Goal: Information Seeking & Learning: Check status

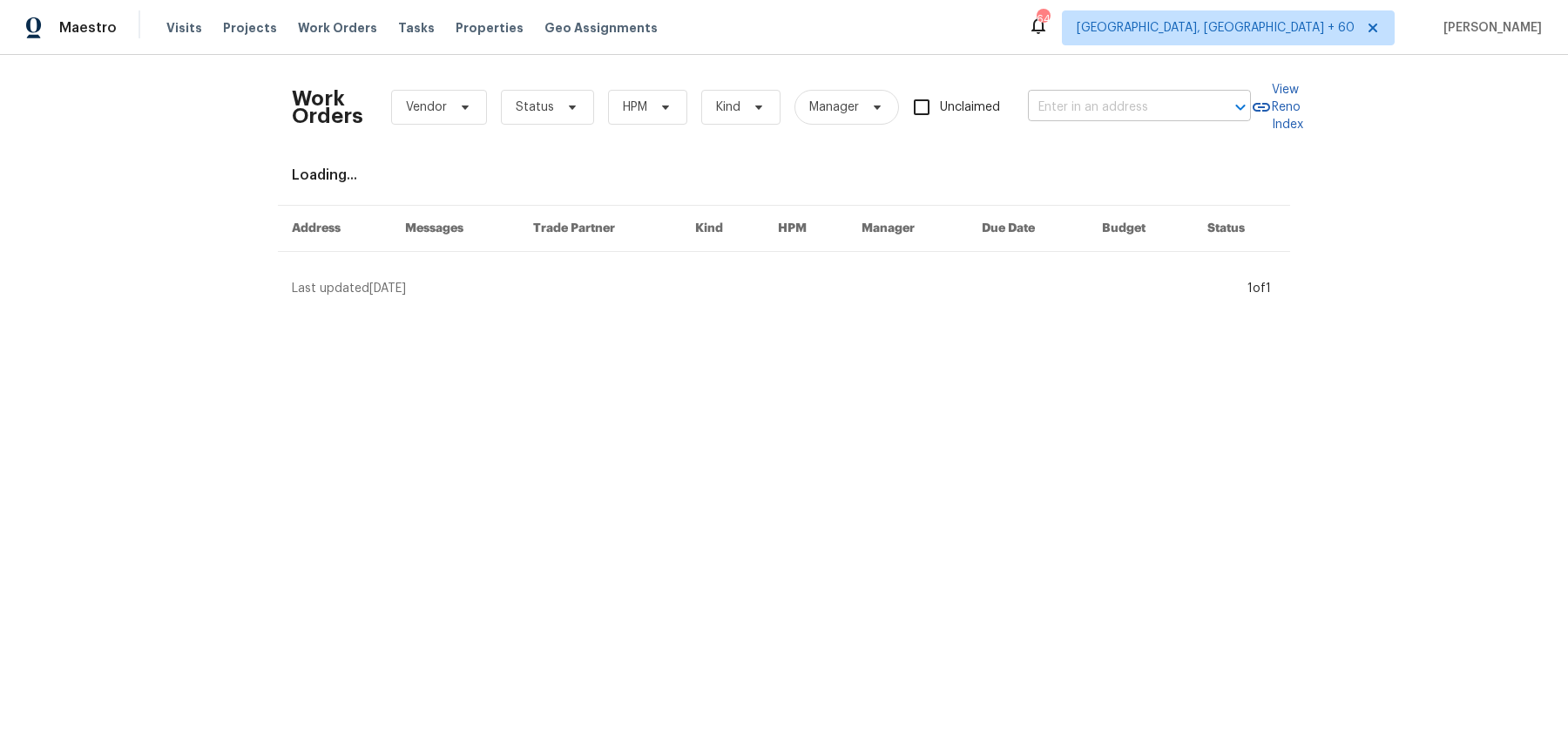
click at [1079, 99] on input "text" at bounding box center [1115, 108] width 174 height 27
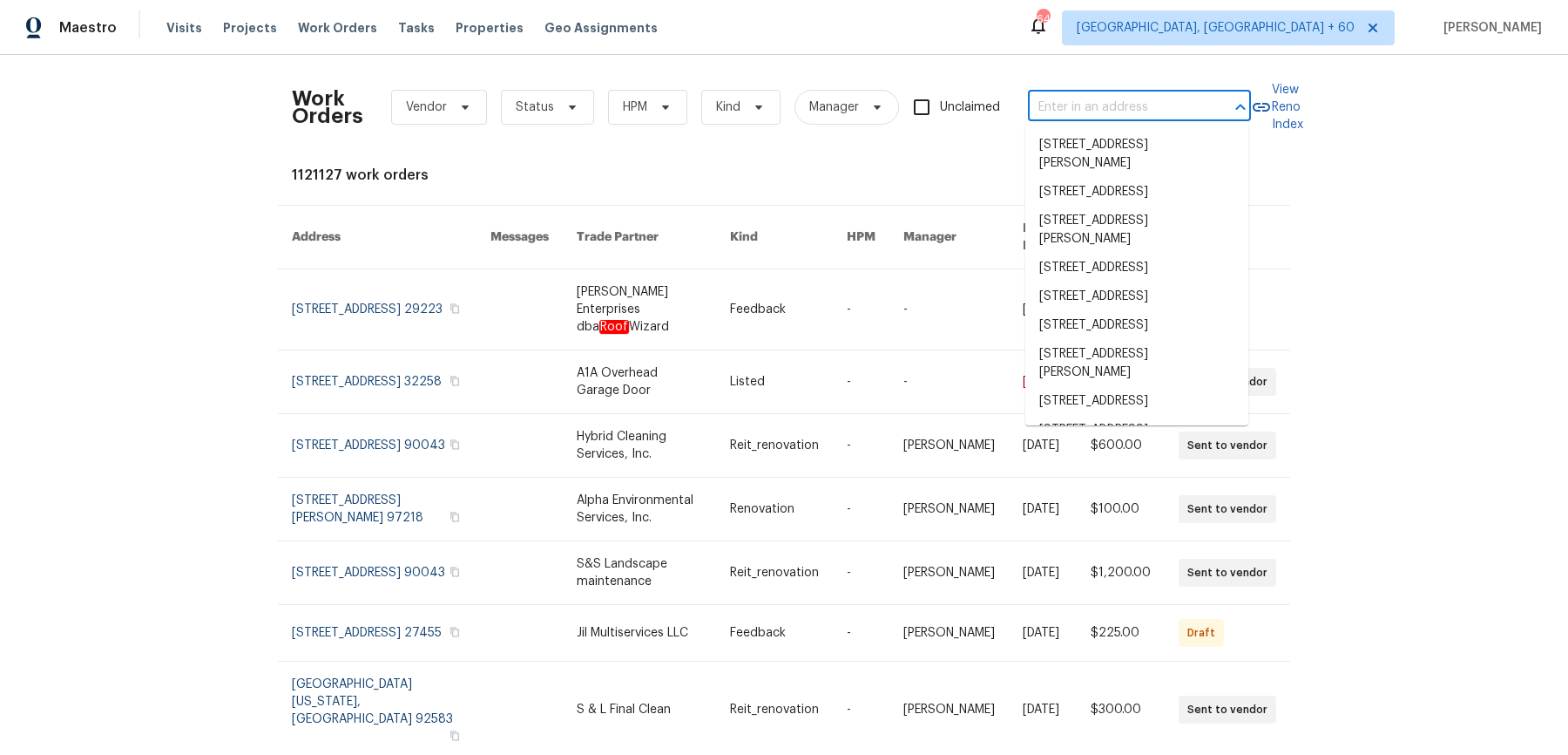
paste input "[STREET_ADDRESS]"
type input "[STREET_ADDRESS]"
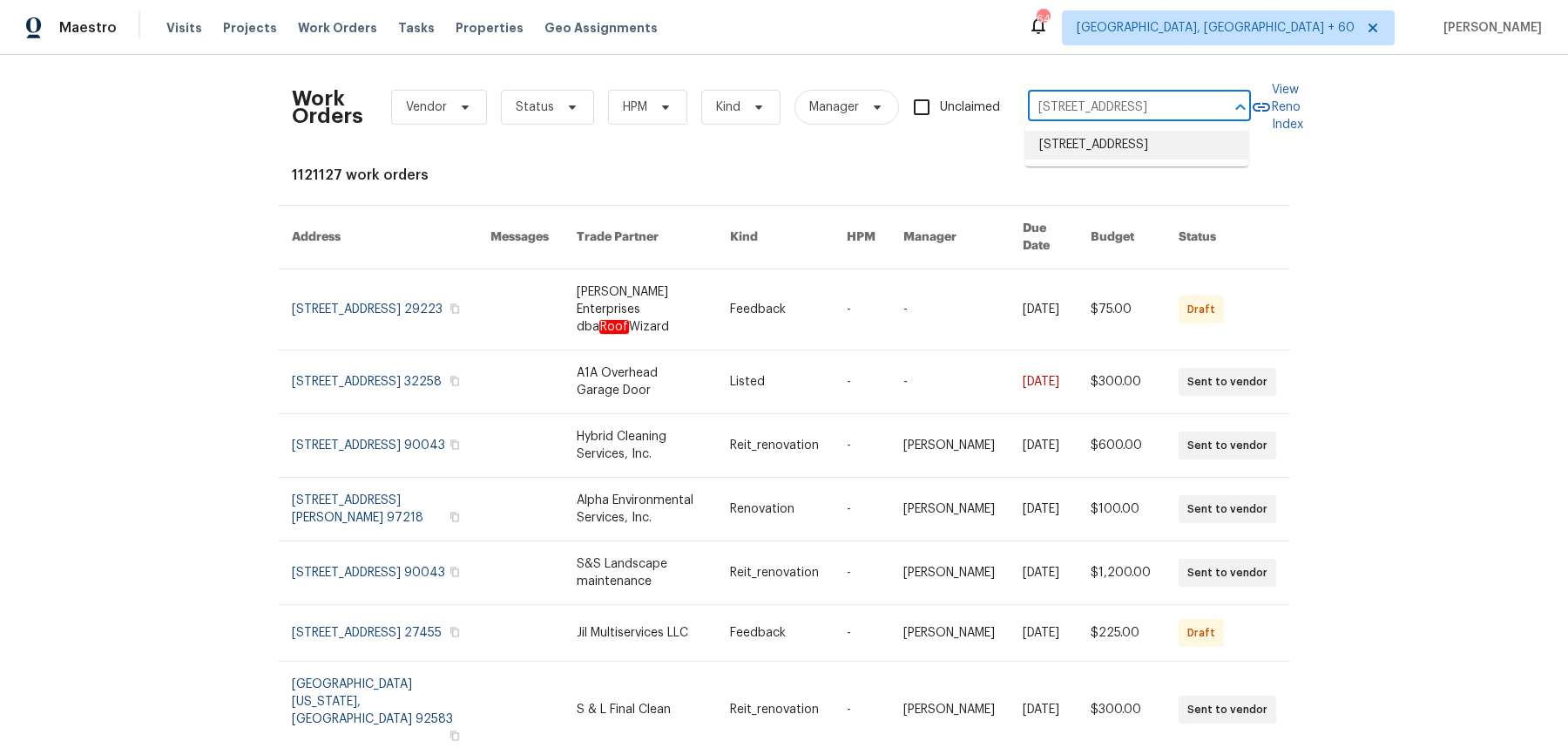
click at [1094, 146] on li "[STREET_ADDRESS]" at bounding box center [1137, 145] width 223 height 29
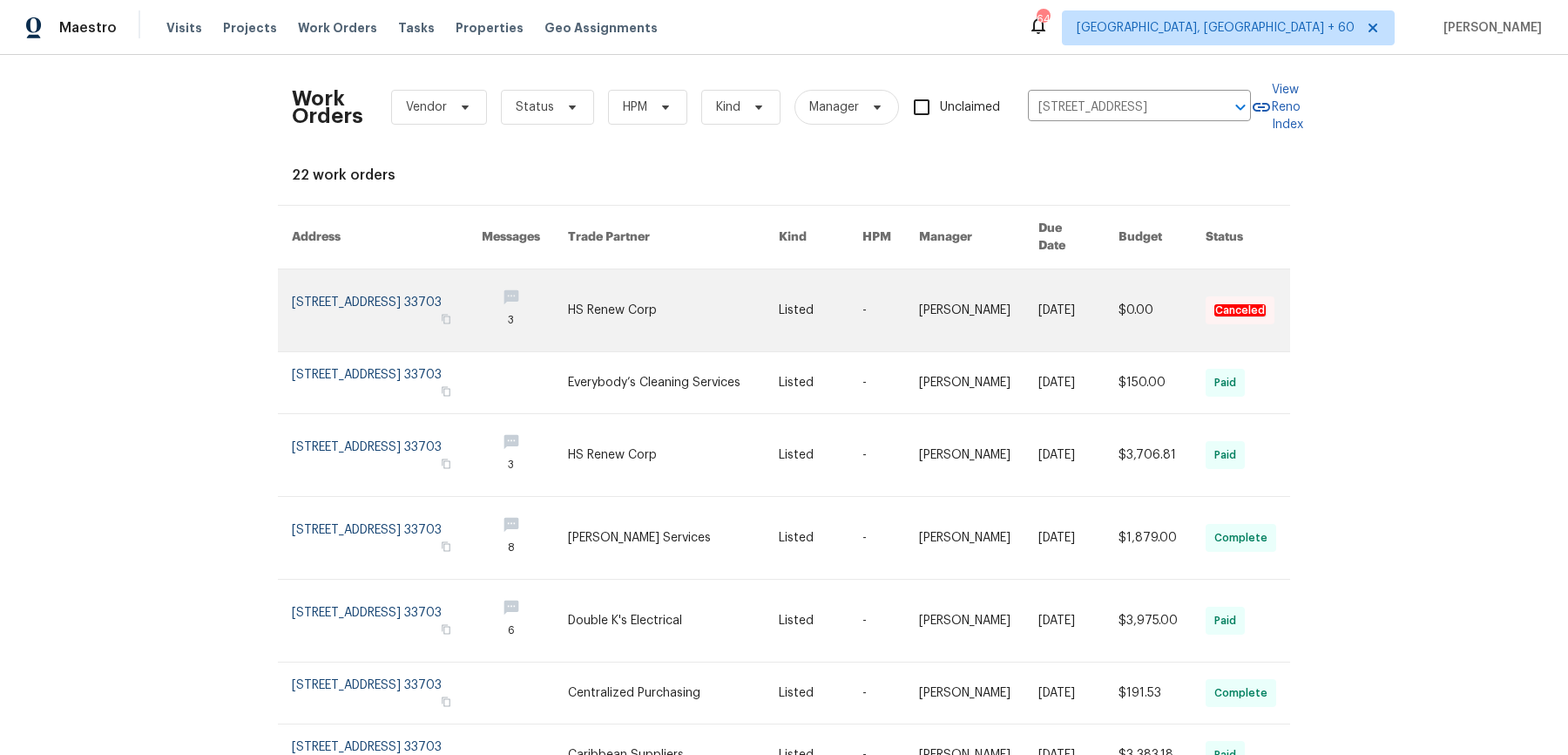
click at [1000, 280] on link at bounding box center [978, 309] width 119 height 82
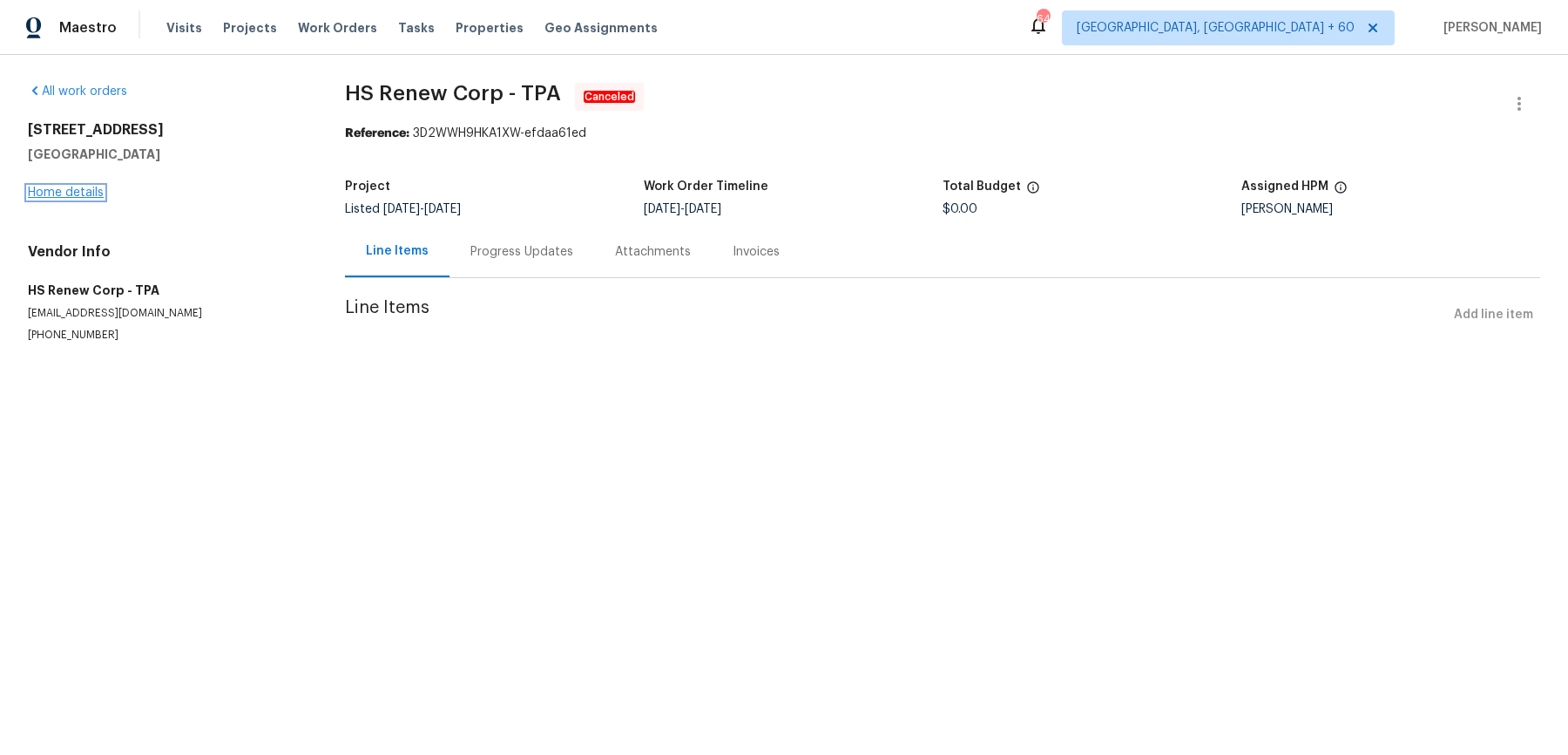
click at [75, 194] on link "Home details" at bounding box center [65, 192] width 76 height 12
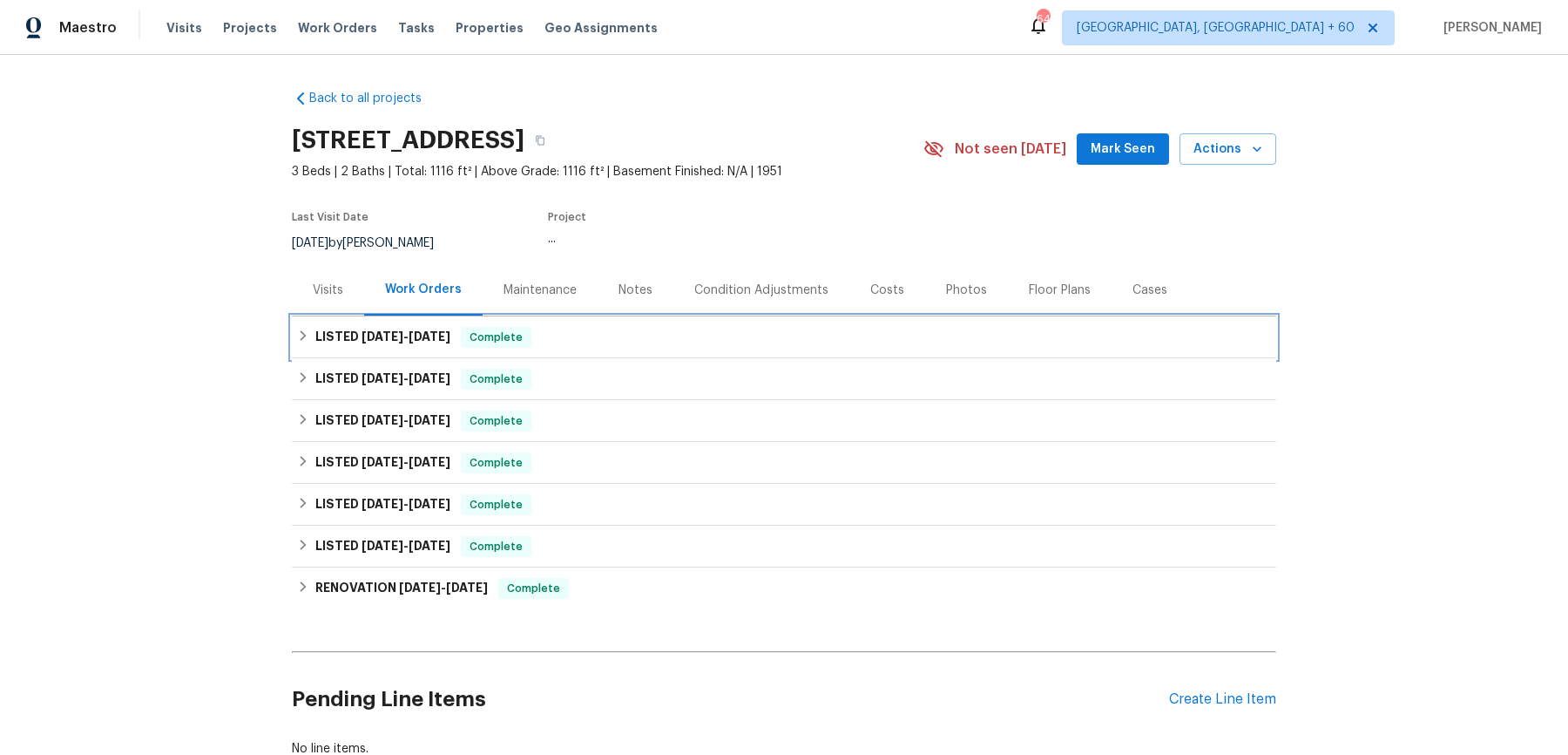
click at [644, 349] on div "LISTED [DATE] - [DATE] Complete" at bounding box center [784, 337] width 984 height 42
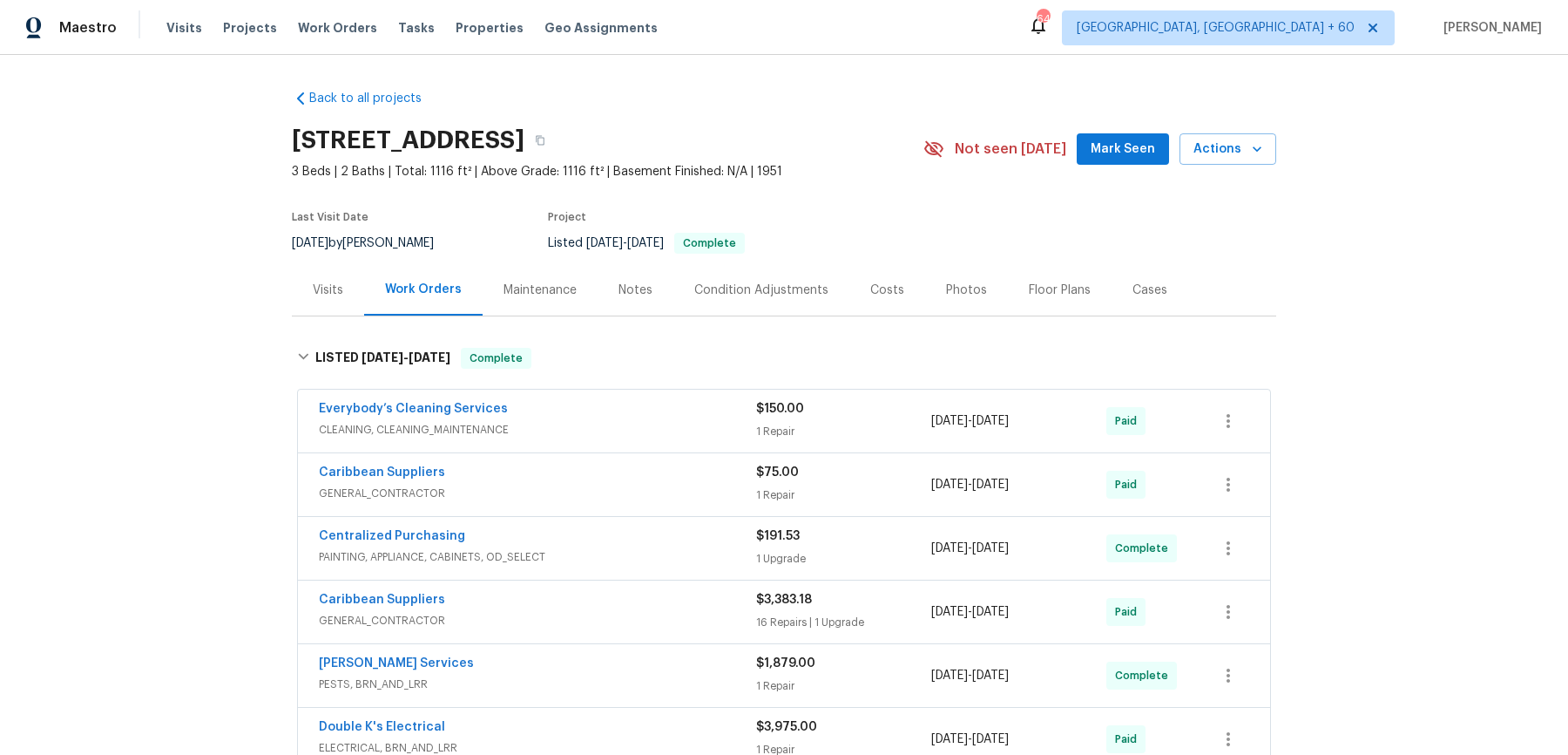
click at [645, 421] on span "CLEANING, CLEANING_MAINTENANCE" at bounding box center [537, 429] width 437 height 17
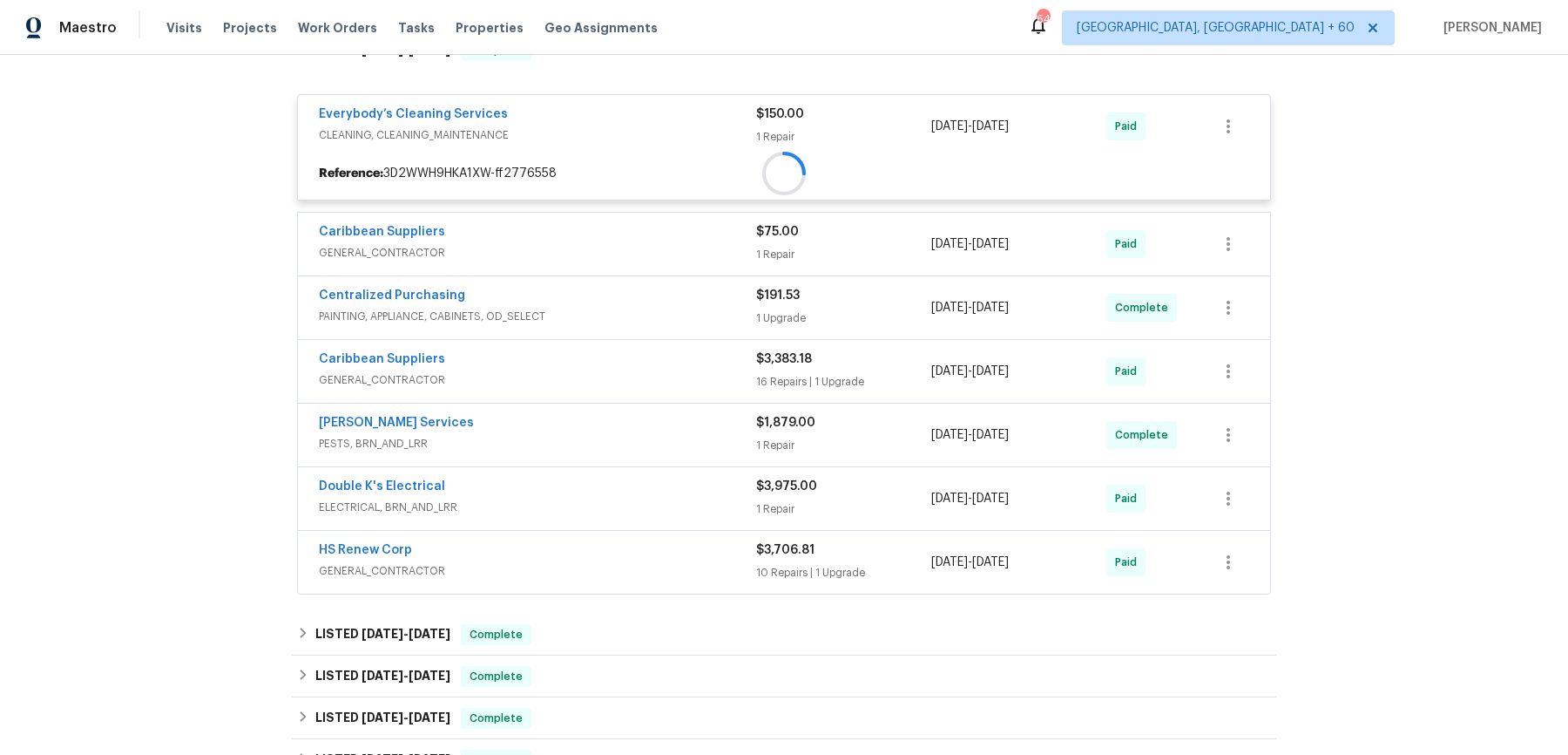
scroll to position [305, 0]
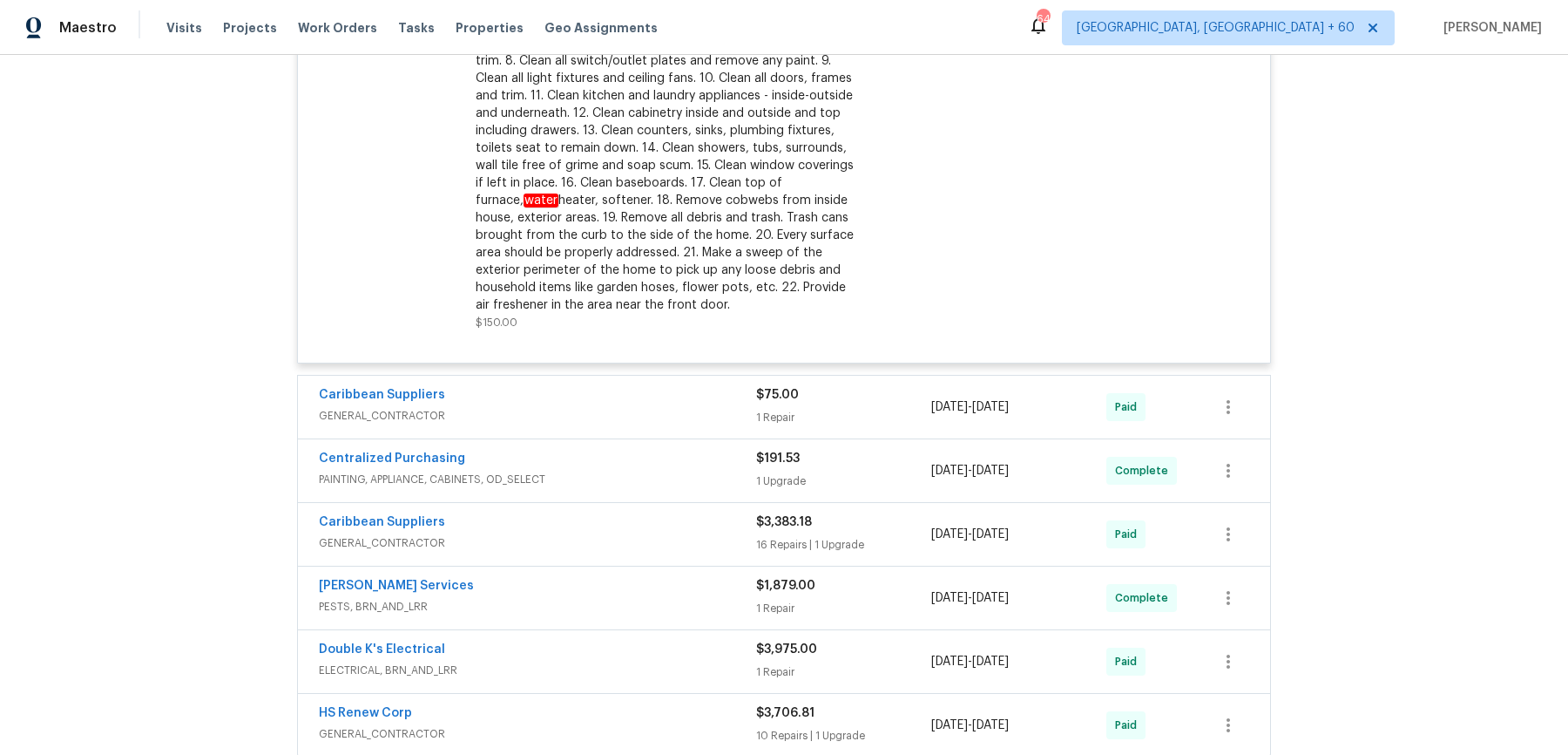
click at [712, 393] on div "Caribbean Suppliers" at bounding box center [537, 397] width 437 height 21
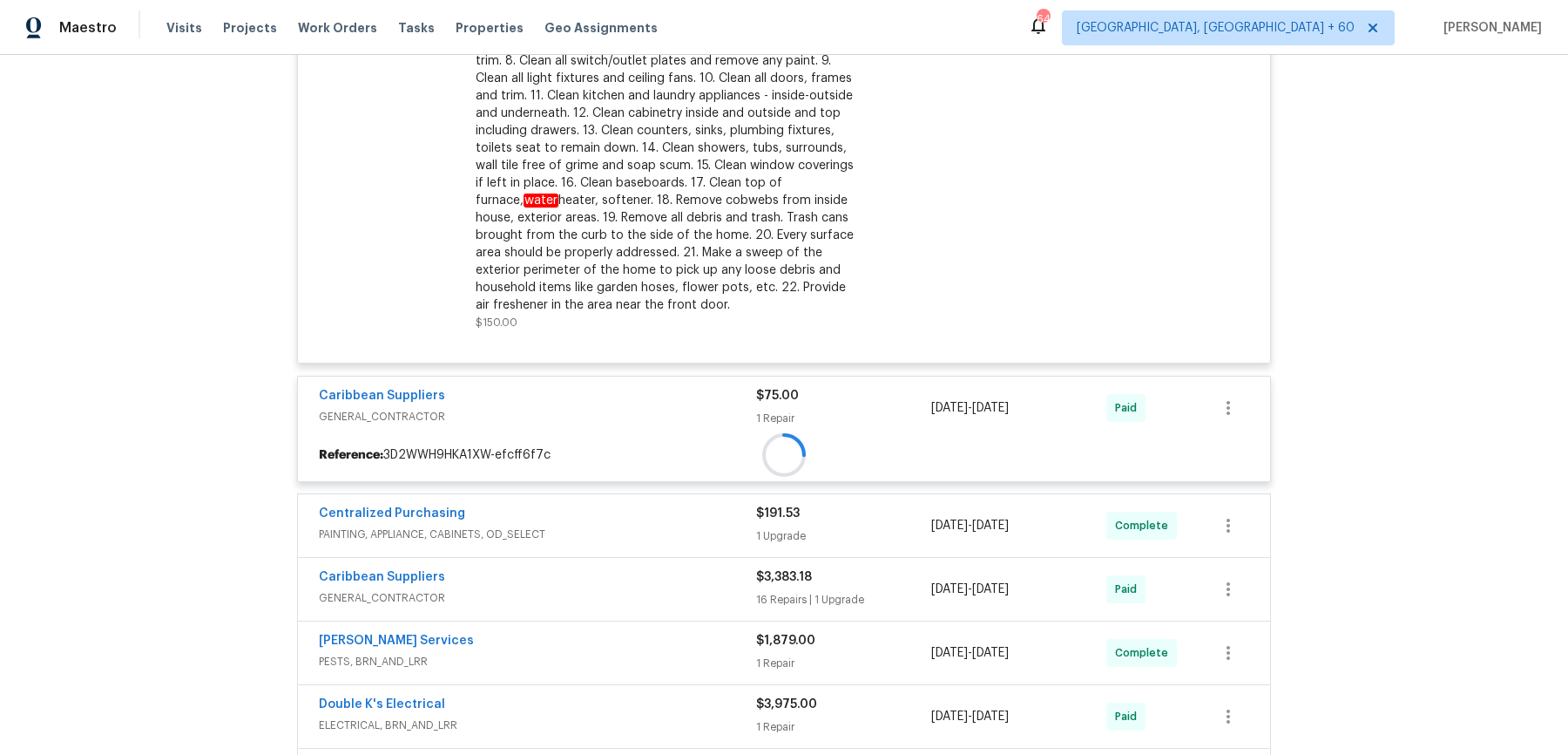
scroll to position [704, 0]
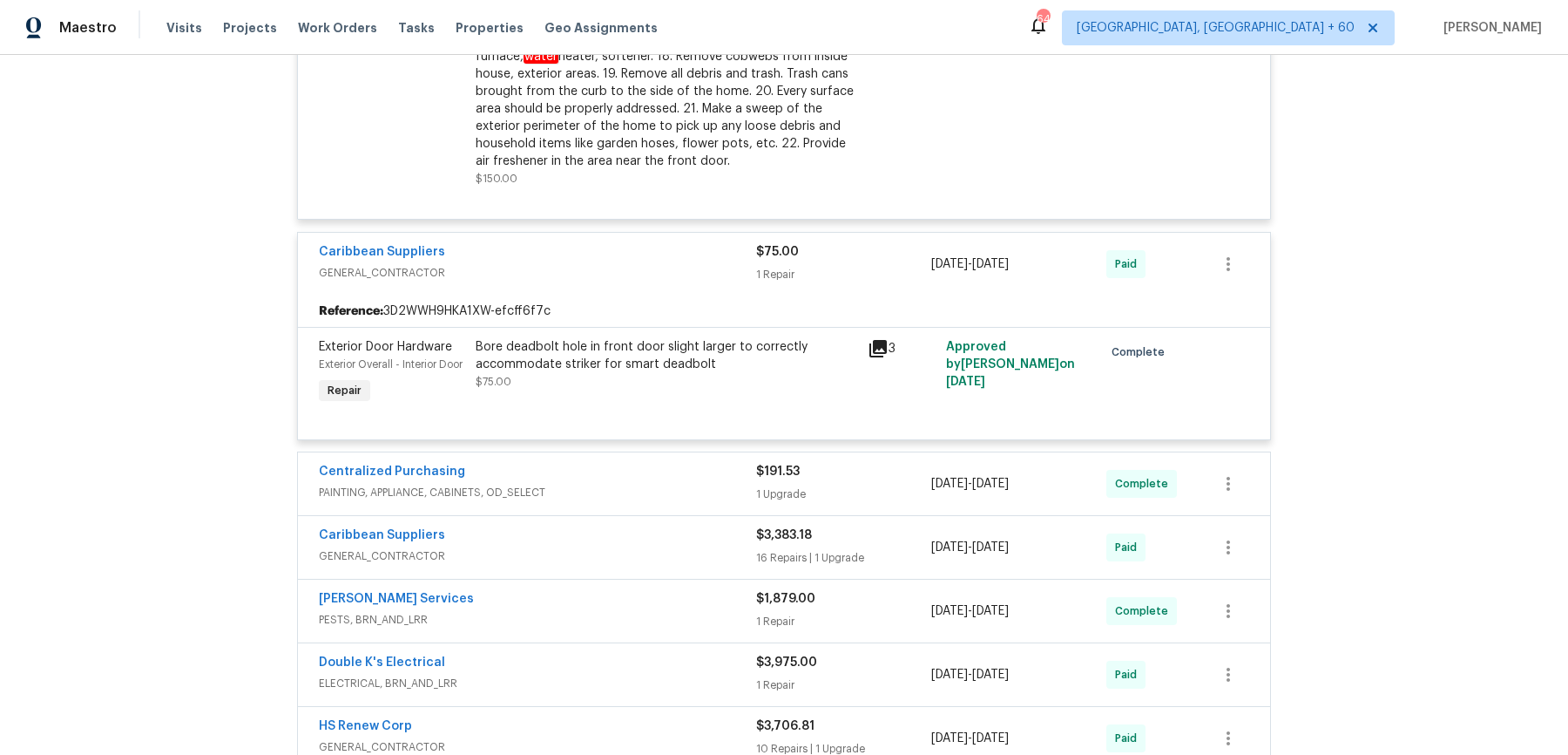
click at [711, 501] on span "PAINTING, APPLIANCE, CABINETS, OD_SELECT" at bounding box center [537, 493] width 437 height 17
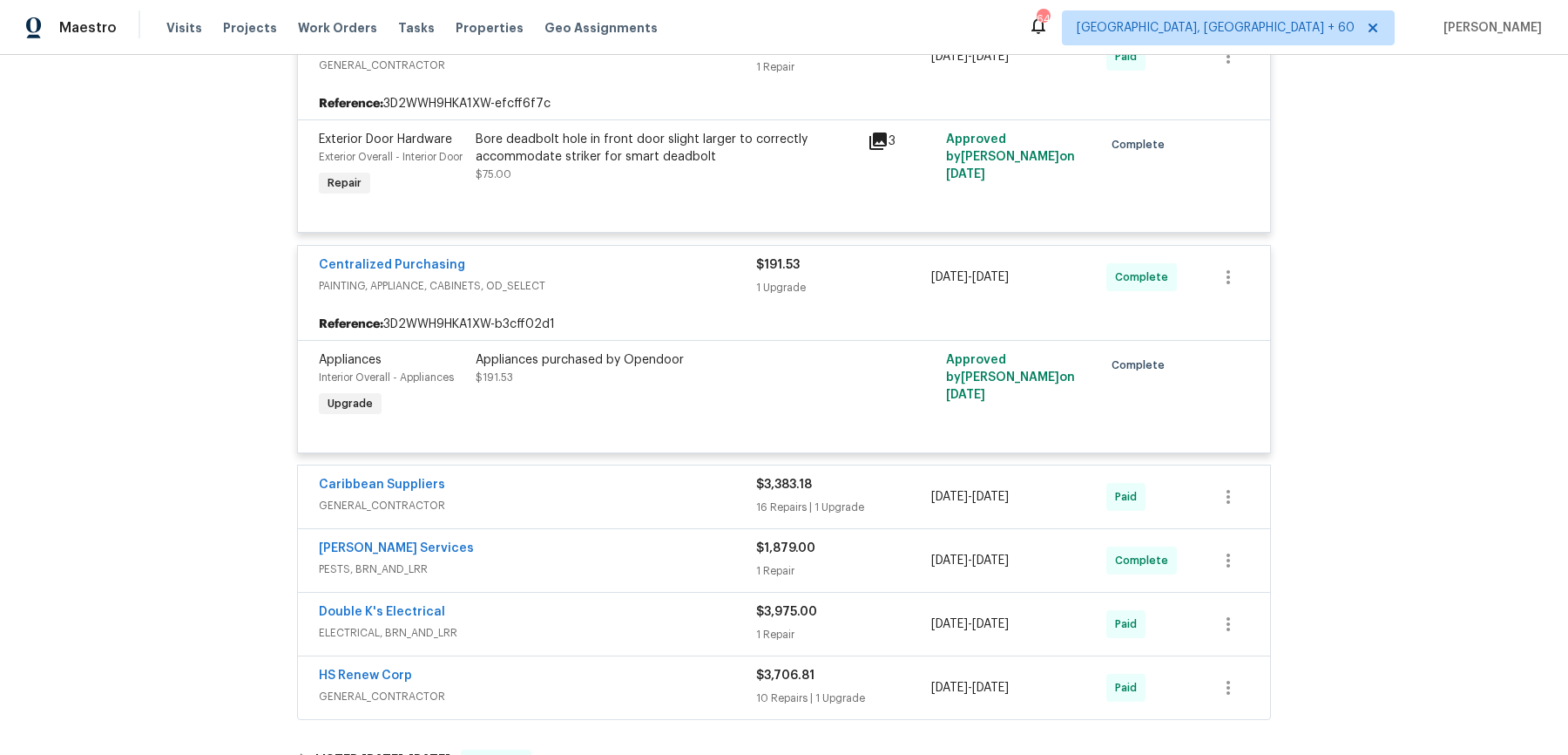
click at [711, 497] on div "Caribbean Suppliers" at bounding box center [537, 486] width 437 height 21
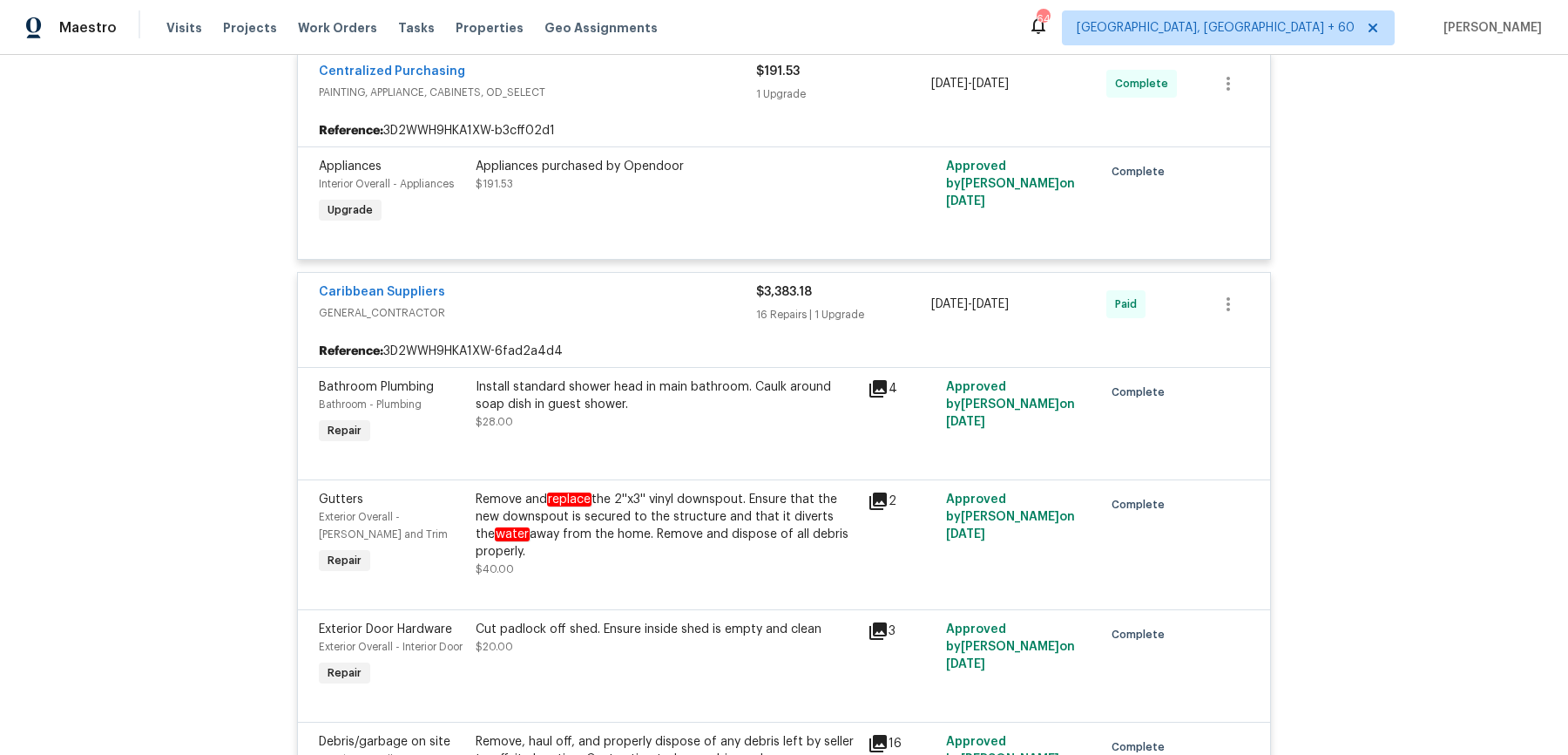
scroll to position [1105, 0]
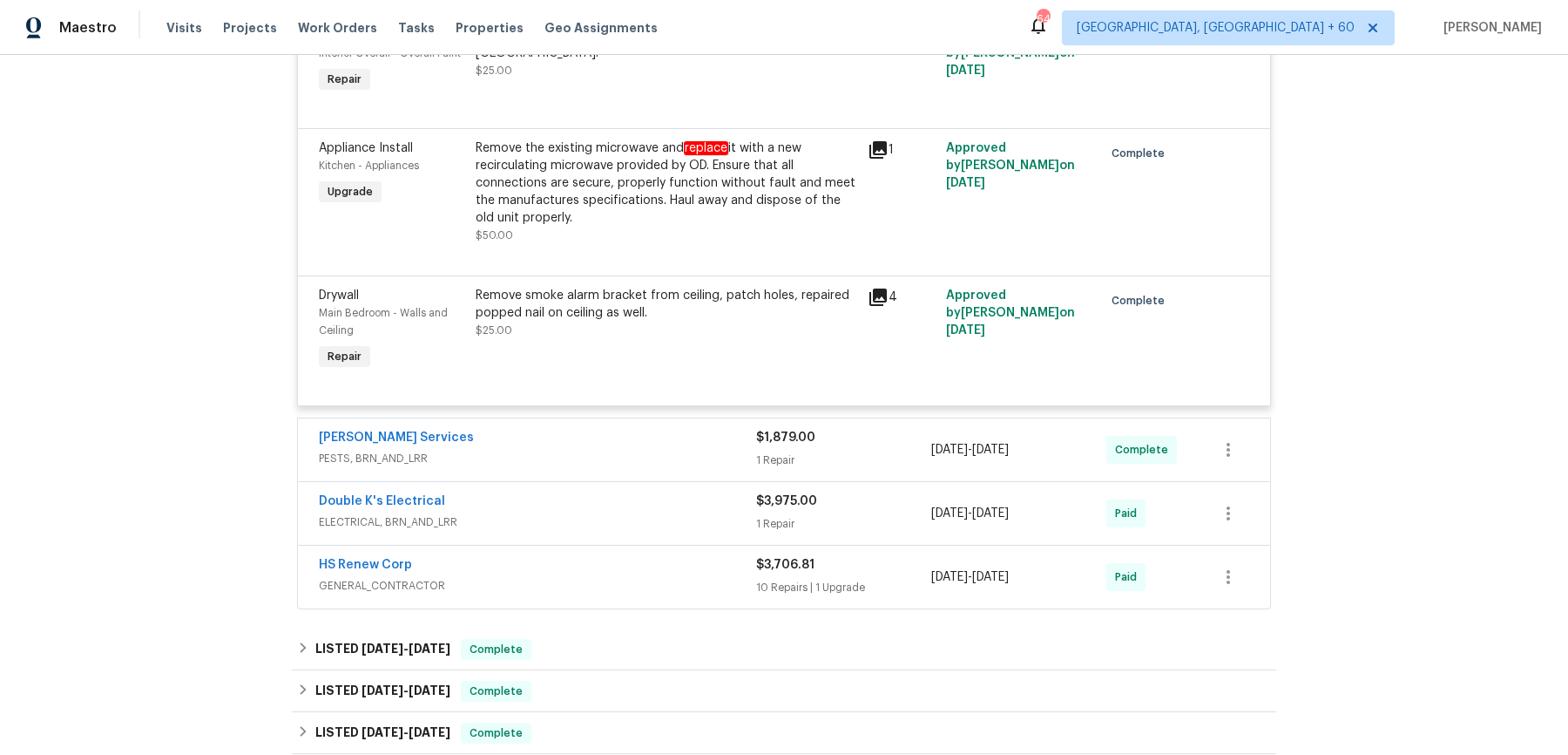
click at [711, 471] on div "Massey Services PESTS, BRN_AND_LRR" at bounding box center [537, 450] width 437 height 42
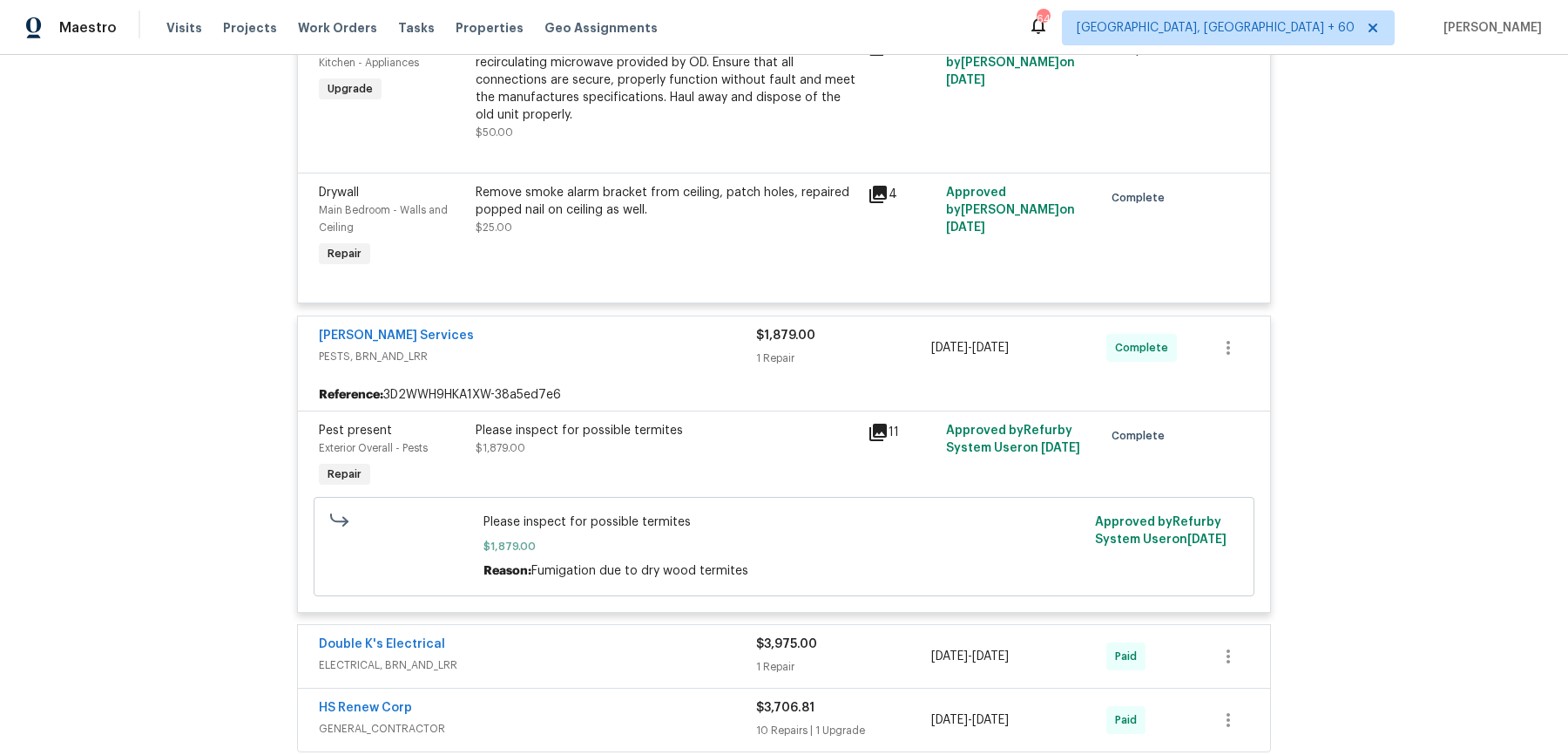
scroll to position [3732, 0]
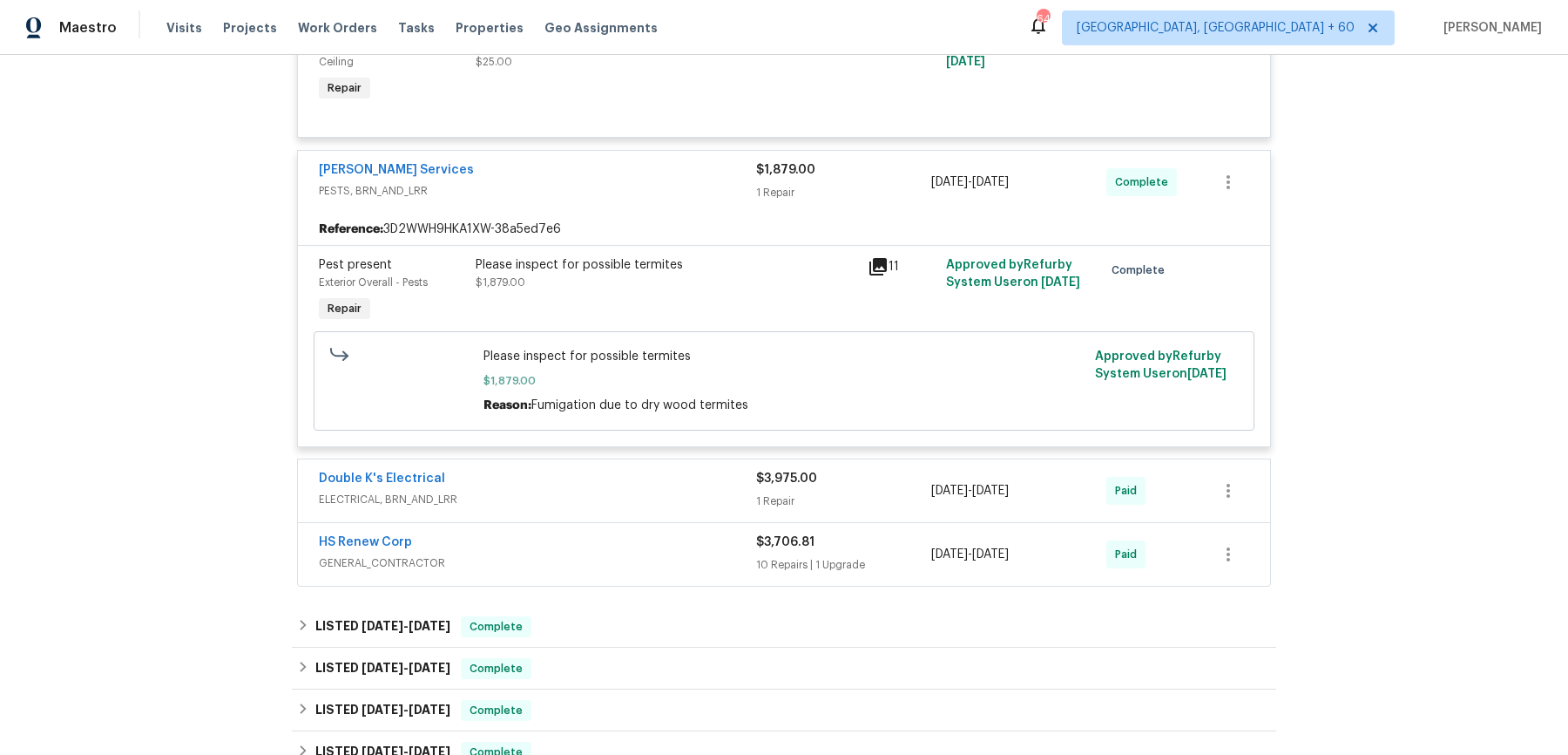
click at [706, 491] on div "Double K's Electrical" at bounding box center [537, 480] width 437 height 21
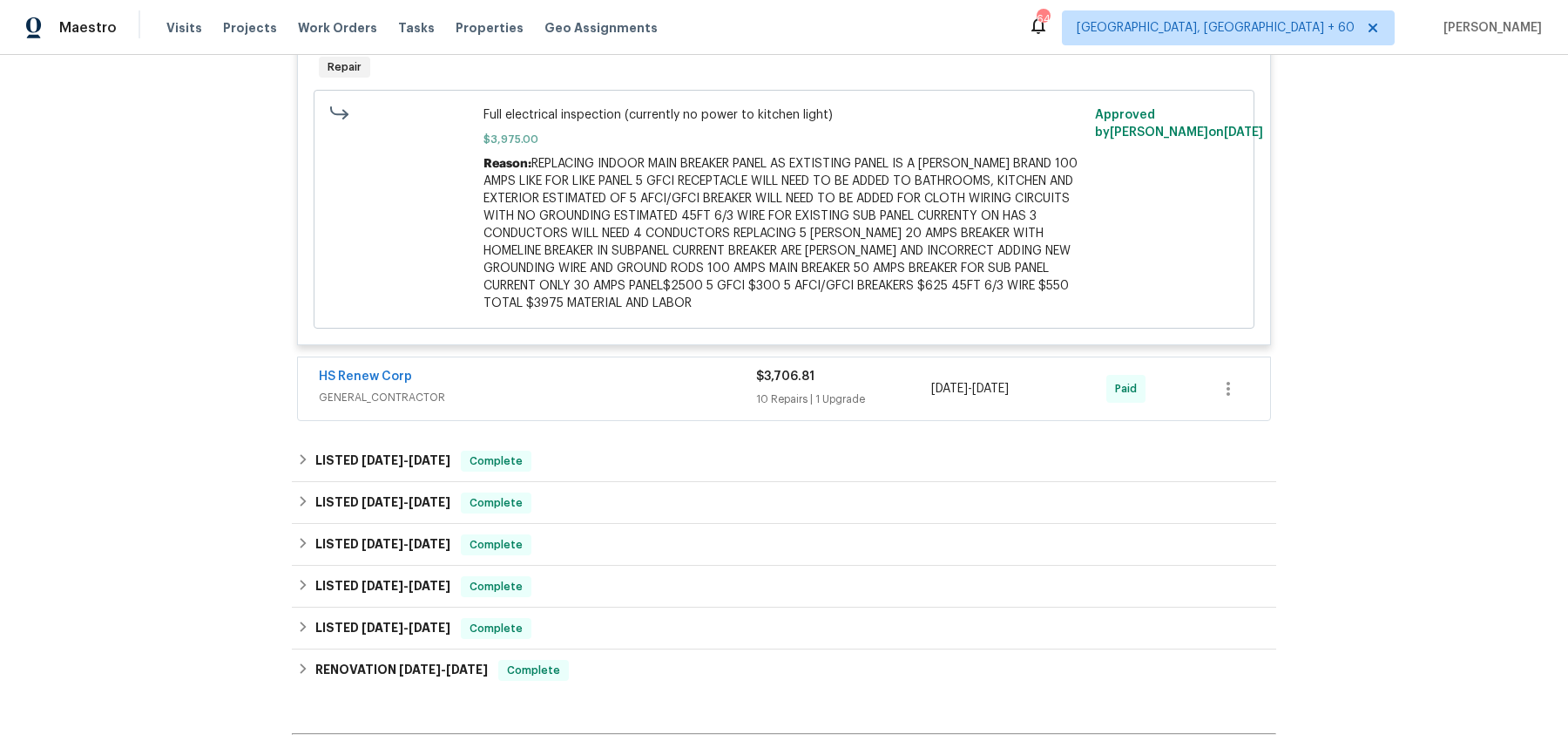
scroll to position [4493, 0]
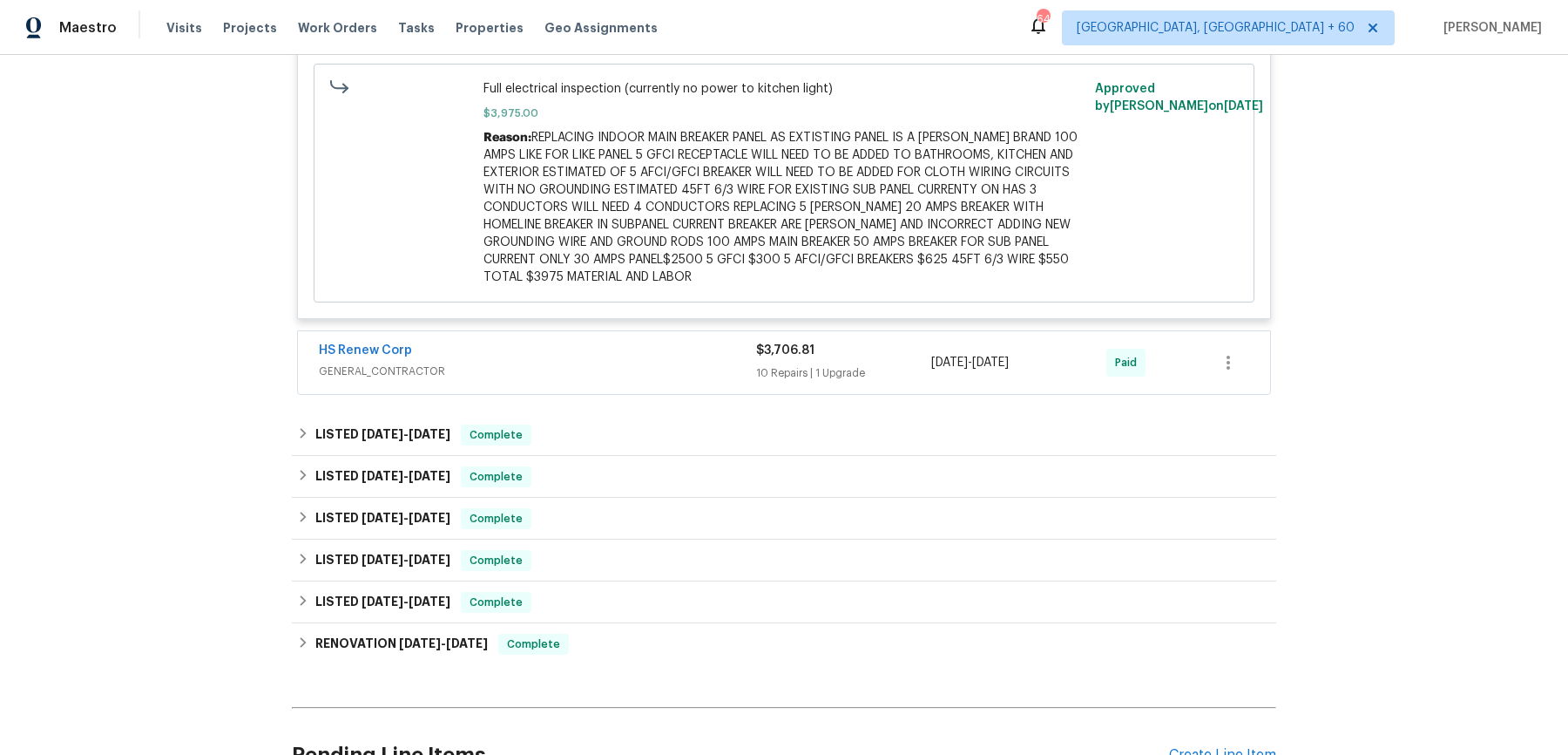
click at [676, 394] on div "HS Renew Corp GENERAL_CONTRACTOR $3,706.81 10 Repairs | 1 Upgrade 6/10/2025 - 6…" at bounding box center [784, 362] width 973 height 62
click at [676, 380] on span "GENERAL_CONTRACTOR" at bounding box center [537, 371] width 437 height 17
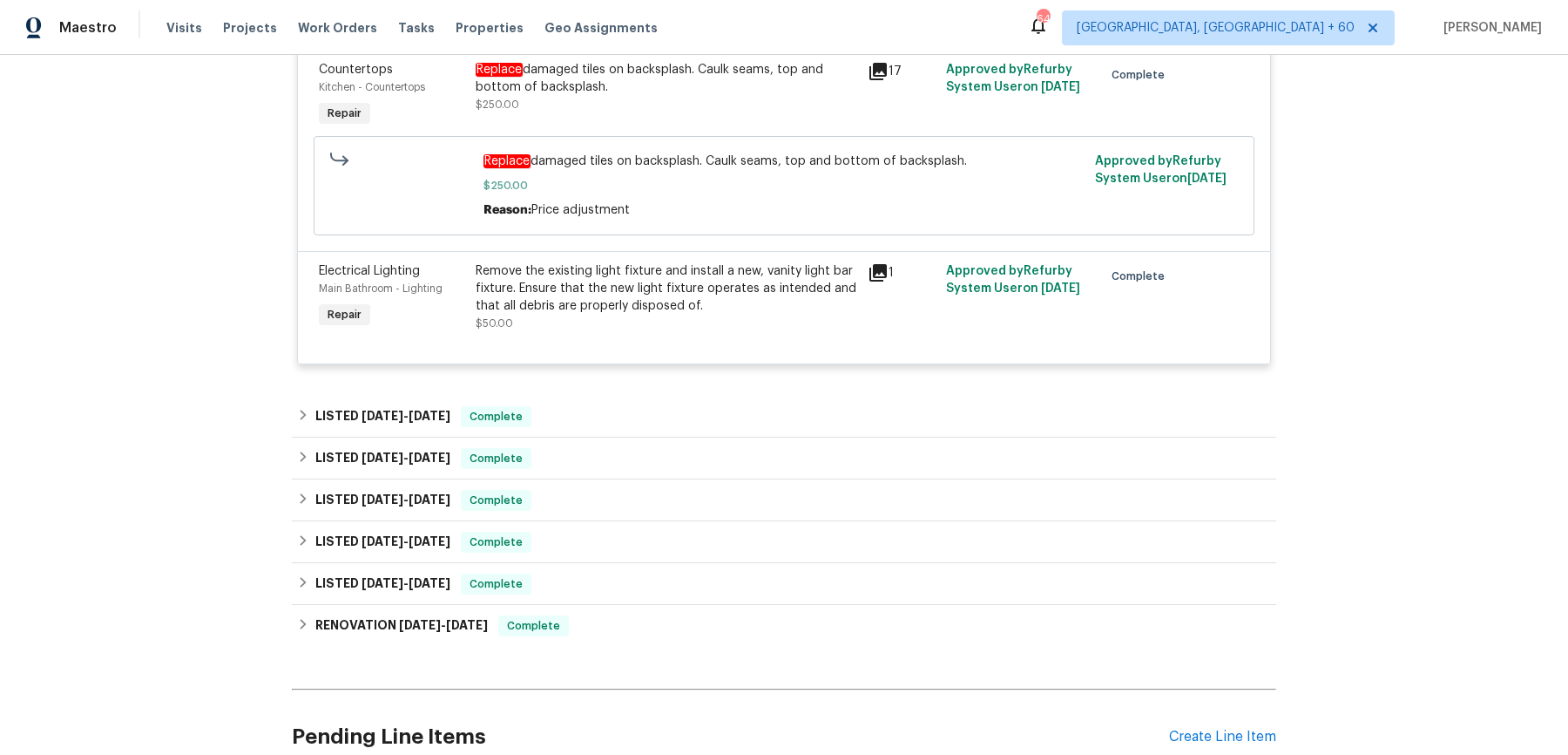
scroll to position [6820, 0]
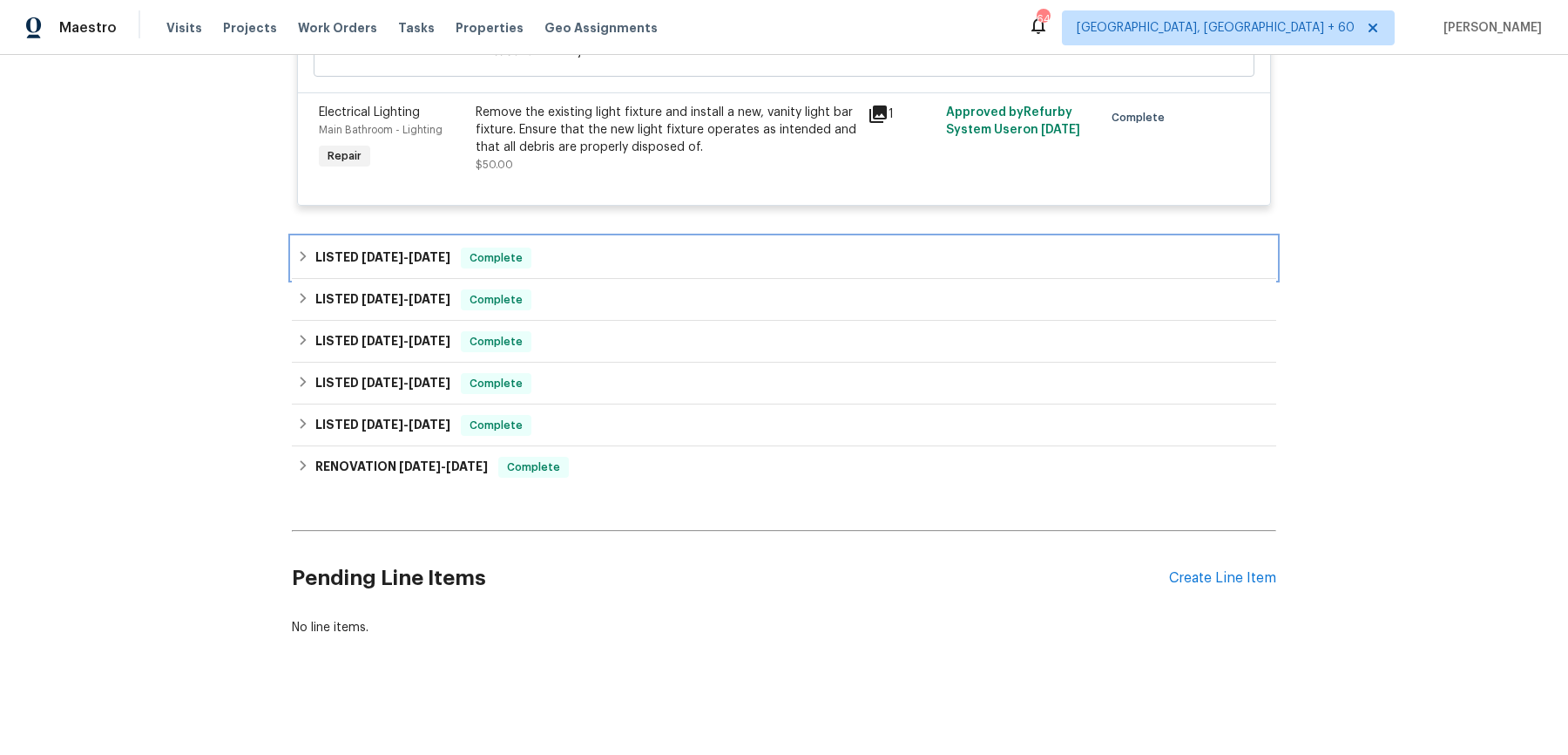
click at [640, 271] on div "LISTED 4/1/25 - 4/1/25 Complete" at bounding box center [784, 258] width 984 height 42
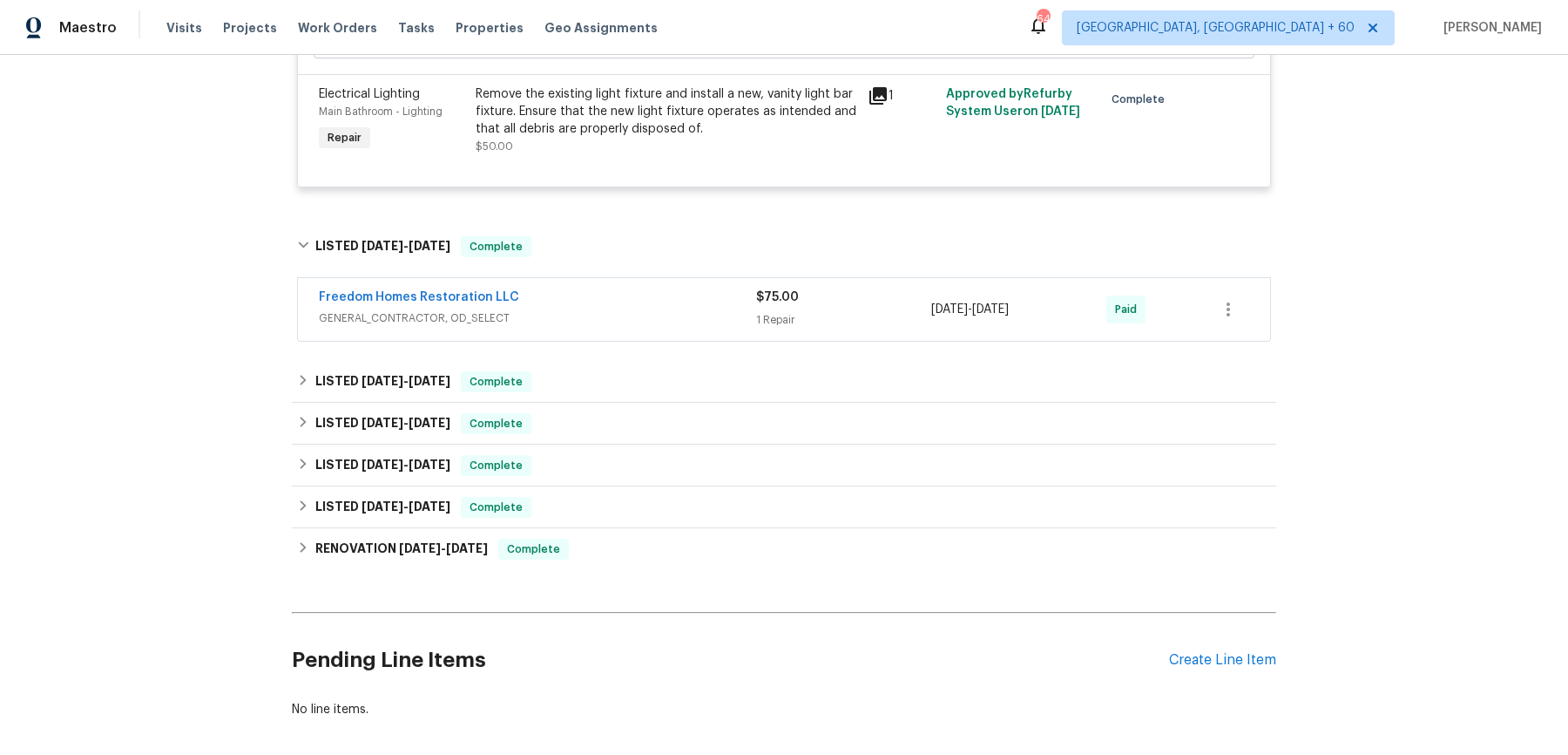
click at [637, 327] on span "GENERAL_CONTRACTOR, OD_SELECT" at bounding box center [537, 318] width 437 height 17
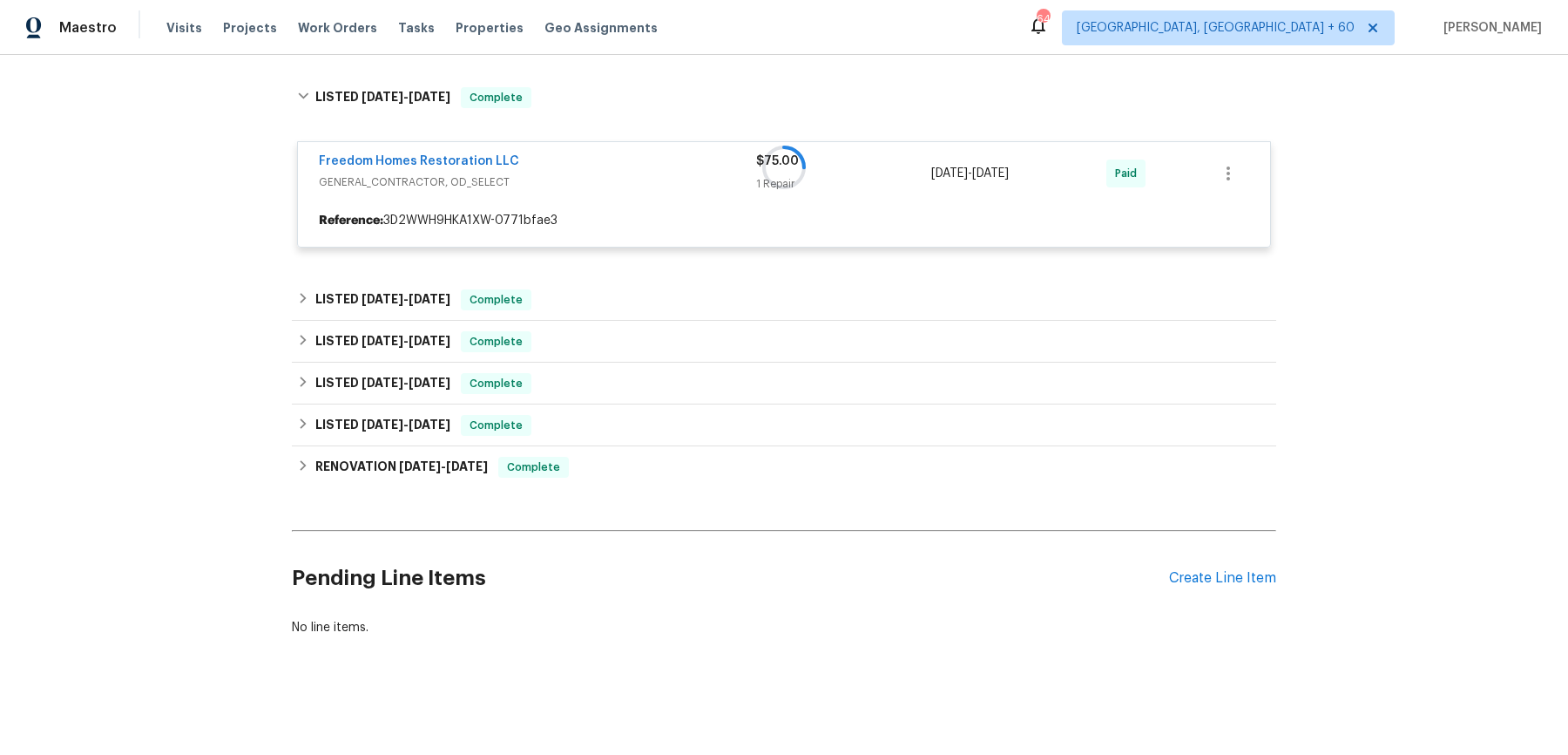
scroll to position [6982, 0]
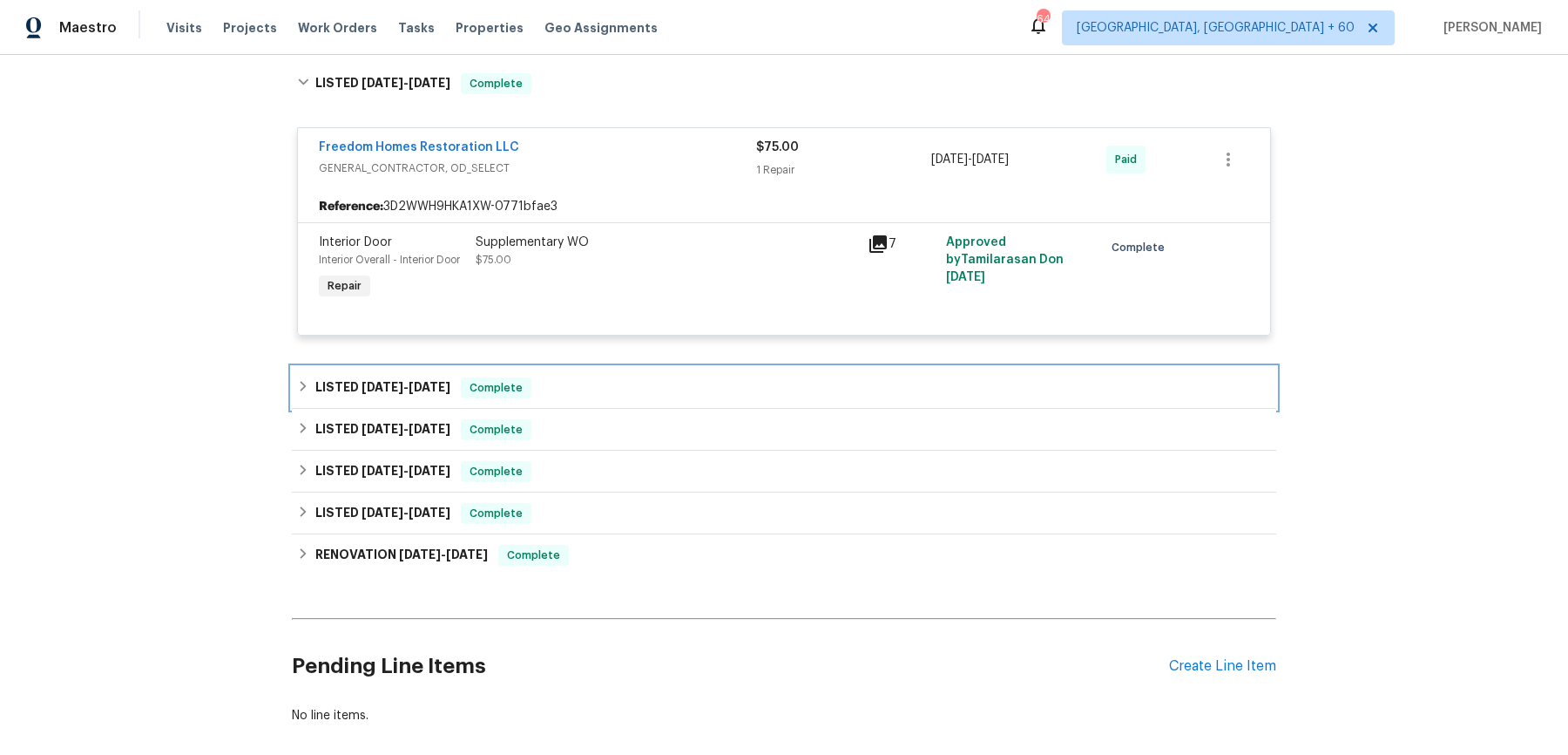
click at [663, 392] on div "LISTED 2/28/25 - 3/2/25 Complete" at bounding box center [784, 388] width 984 height 42
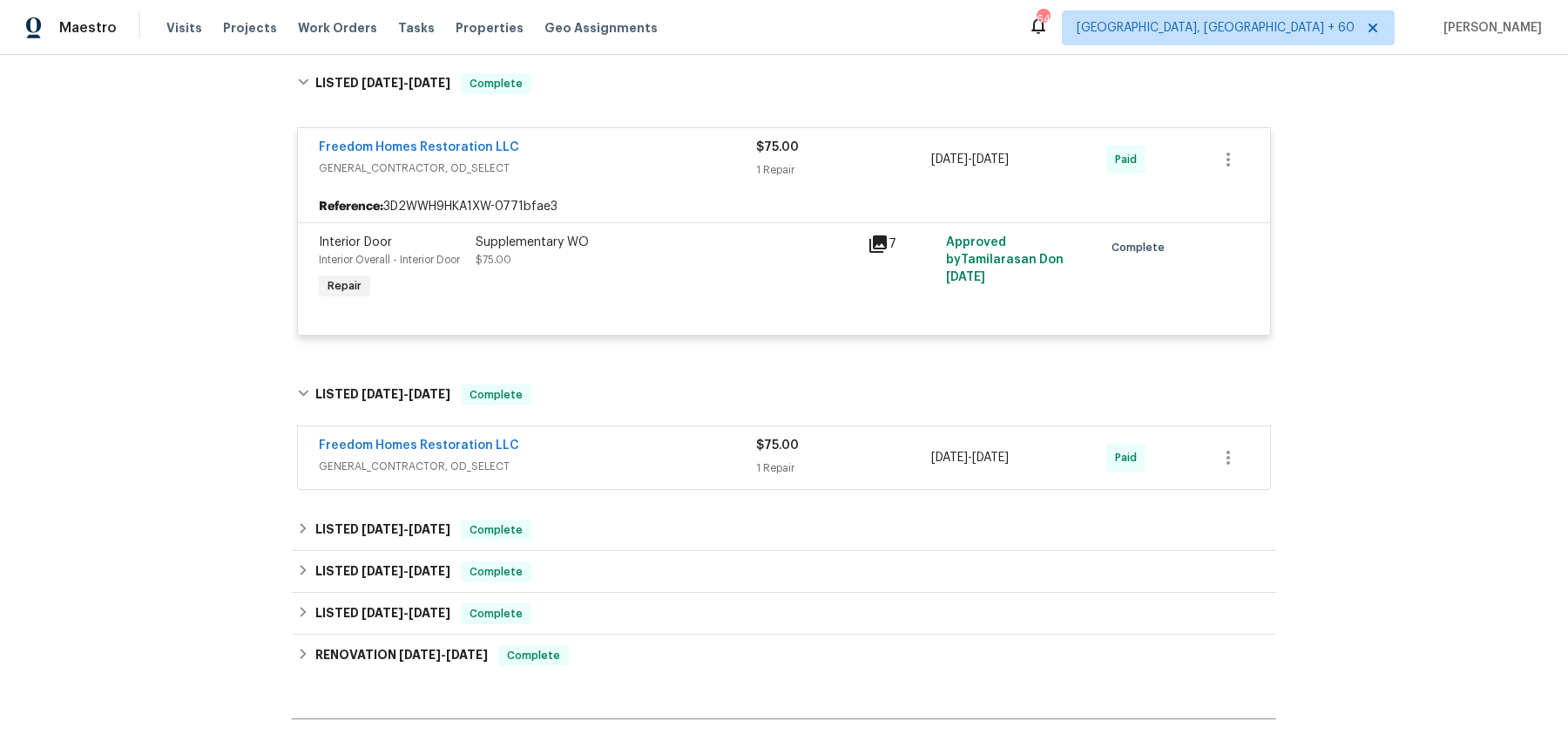
click at [650, 451] on div "Freedom Homes Restoration LLC GENERAL_CONTRACTOR, OD_SELECT $75.00 1 Repair 2/2…" at bounding box center [784, 457] width 973 height 62
click at [649, 475] on span "GENERAL_CONTRACTOR, OD_SELECT" at bounding box center [537, 466] width 437 height 17
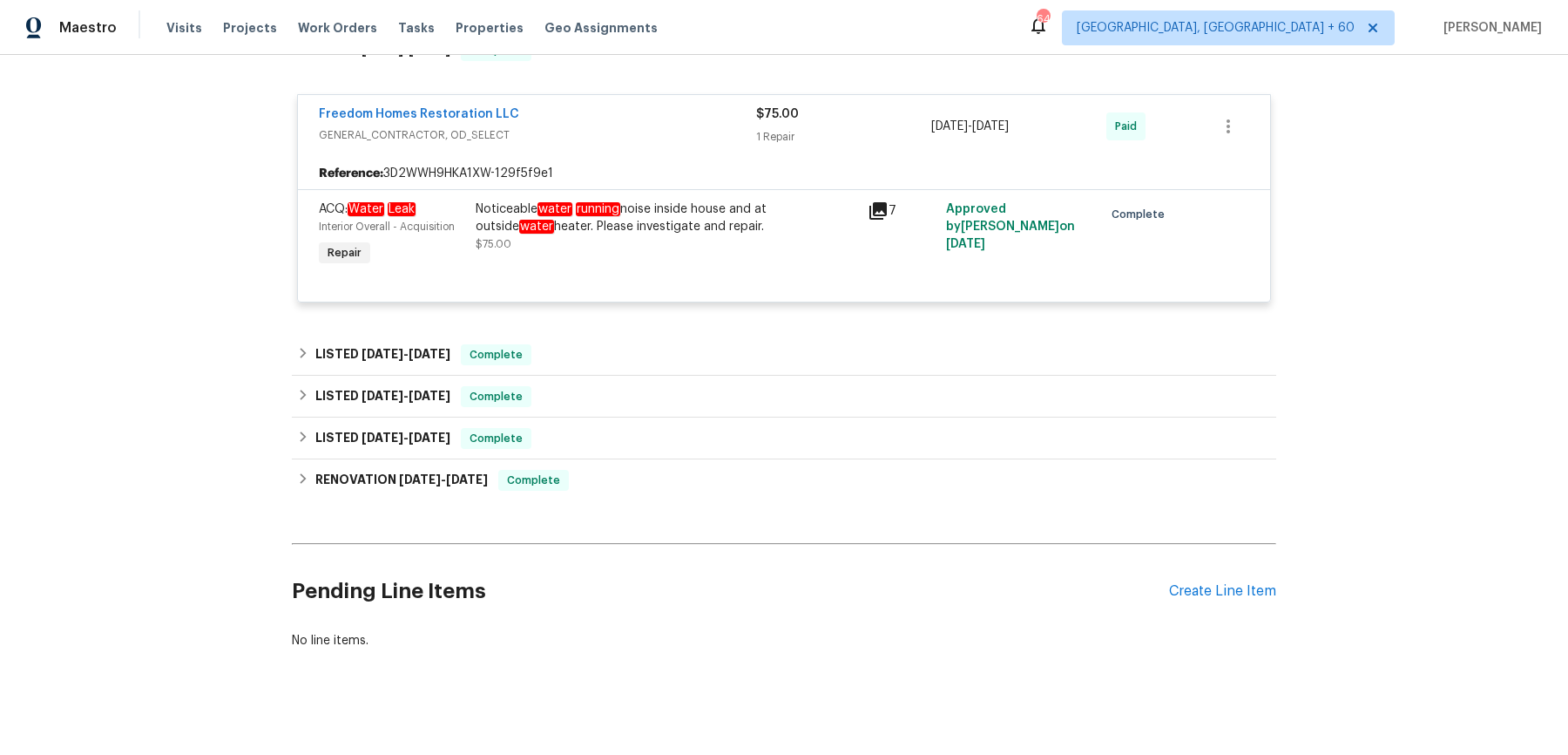
scroll to position [7357, 0]
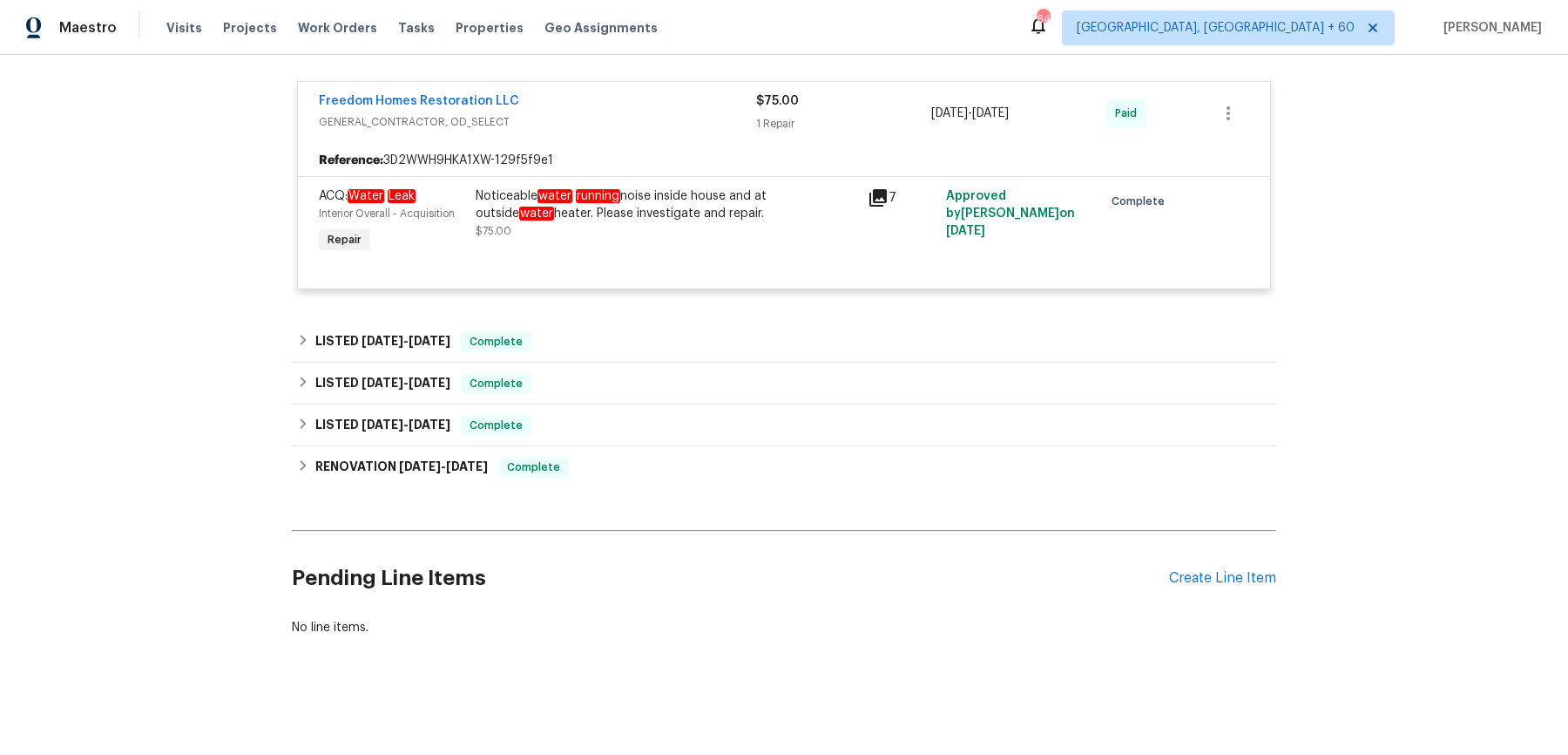
click at [636, 337] on div "LISTED 1/16/25 - 2/18/25 Complete" at bounding box center [784, 342] width 974 height 21
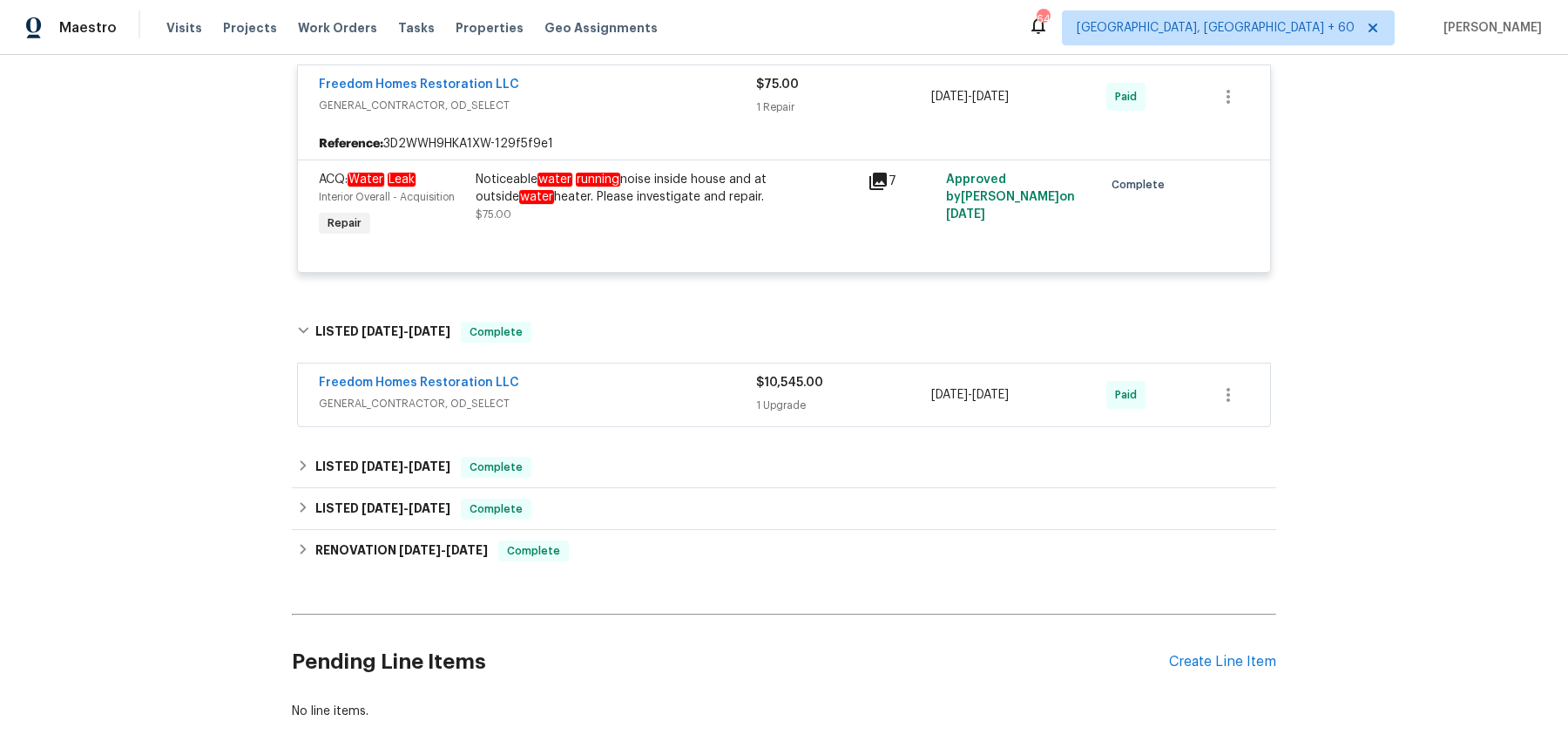
click at [629, 416] on div "Freedom Homes Restoration LLC GENERAL_CONTRACTOR, OD_SELECT" at bounding box center [537, 395] width 437 height 42
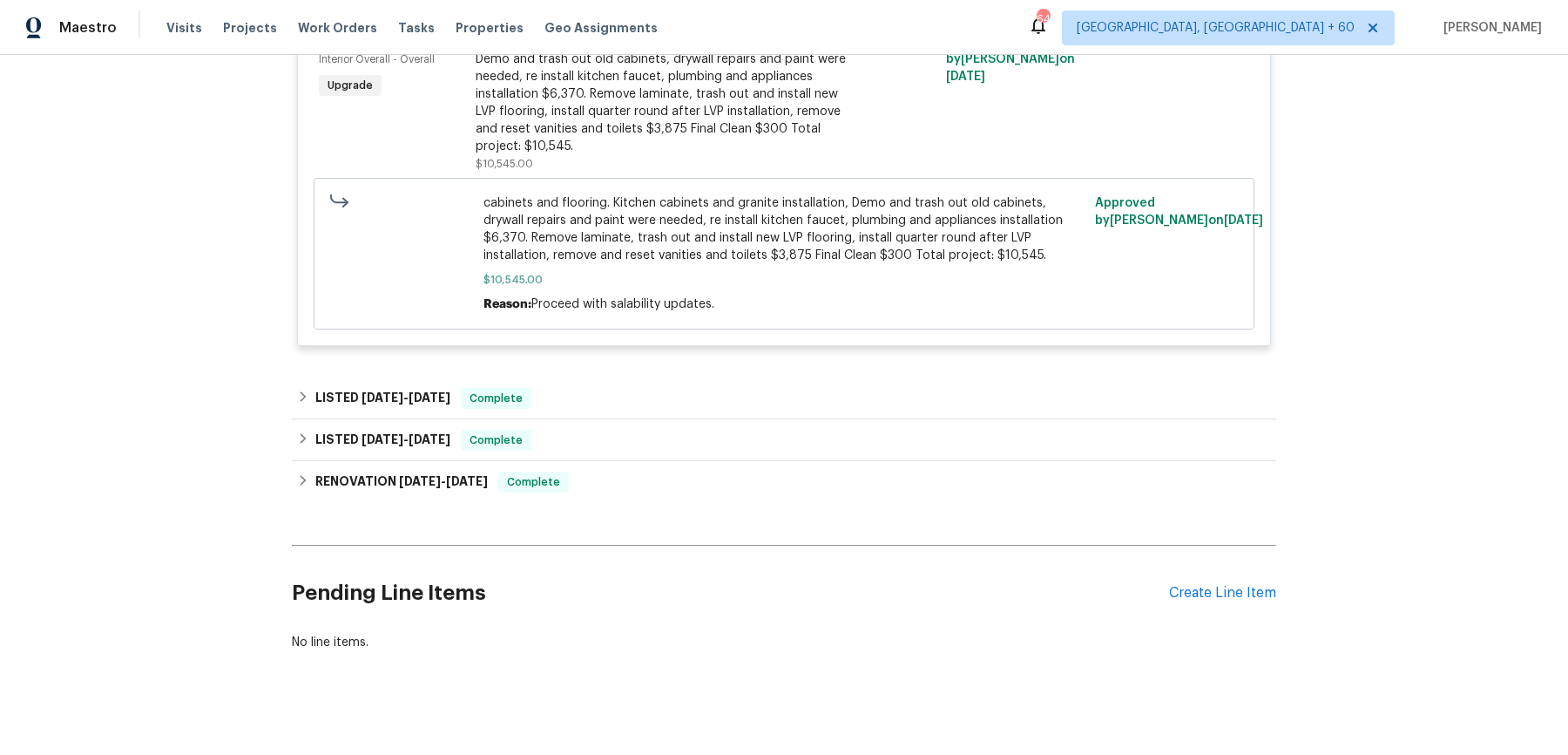
scroll to position [7805, 0]
click at [631, 409] on div "LISTED 10/16/24 - 12/24/24 Complete" at bounding box center [784, 400] width 974 height 21
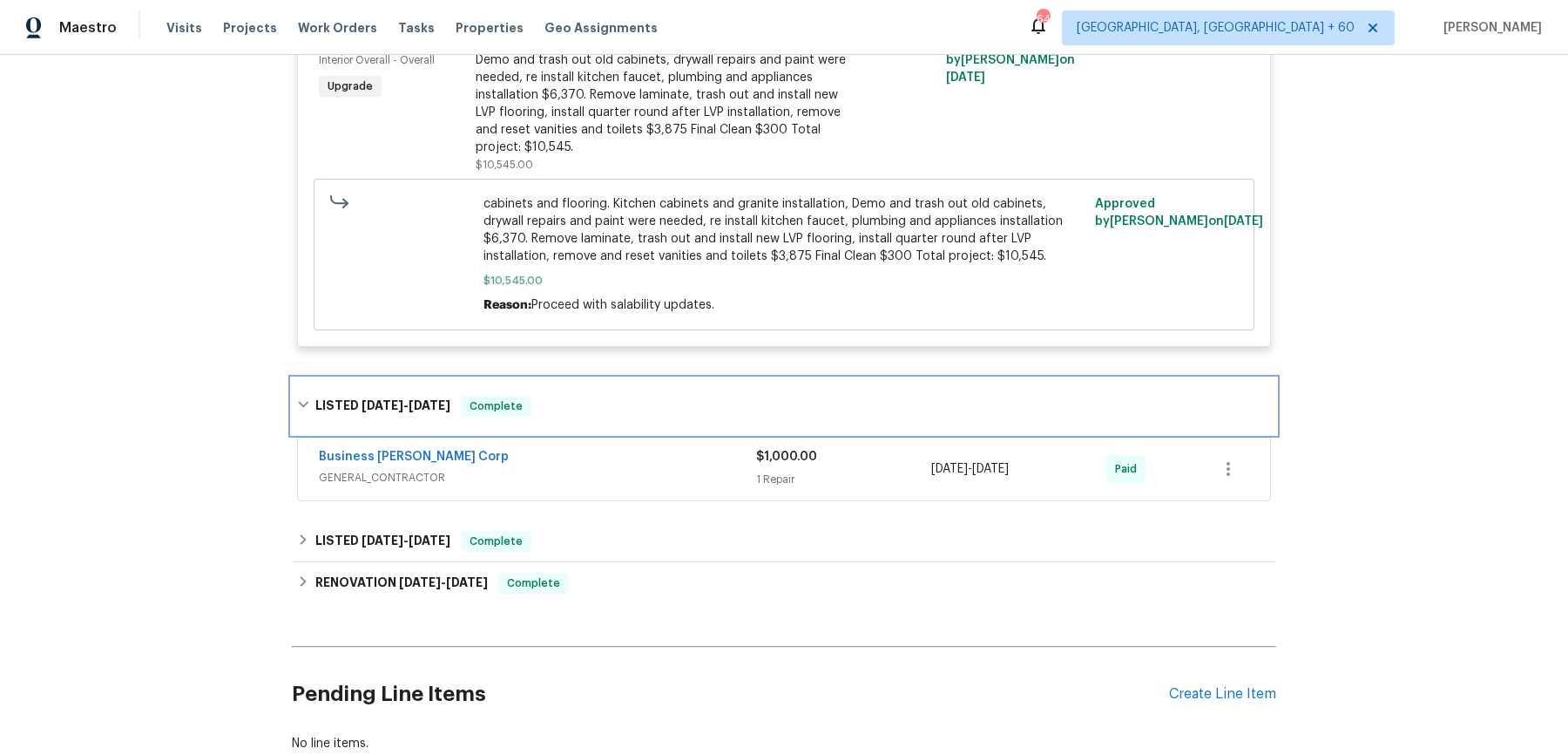
click at [644, 417] on div "LISTED 10/16/24 - 12/24/24 Complete" at bounding box center [784, 406] width 974 height 21
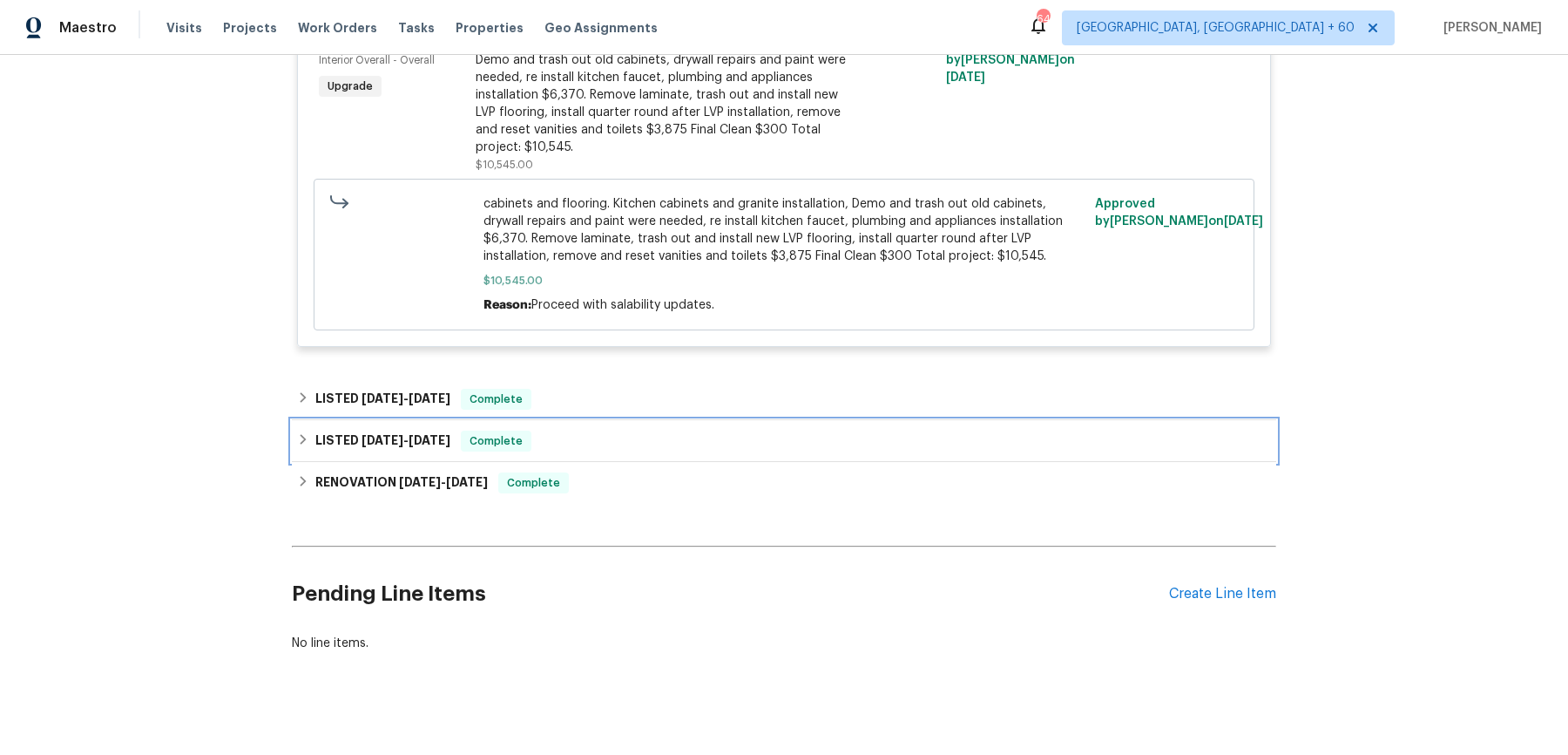
click at [633, 451] on div "LISTED 9/30/24 - 10/4/24 Complete" at bounding box center [784, 441] width 974 height 21
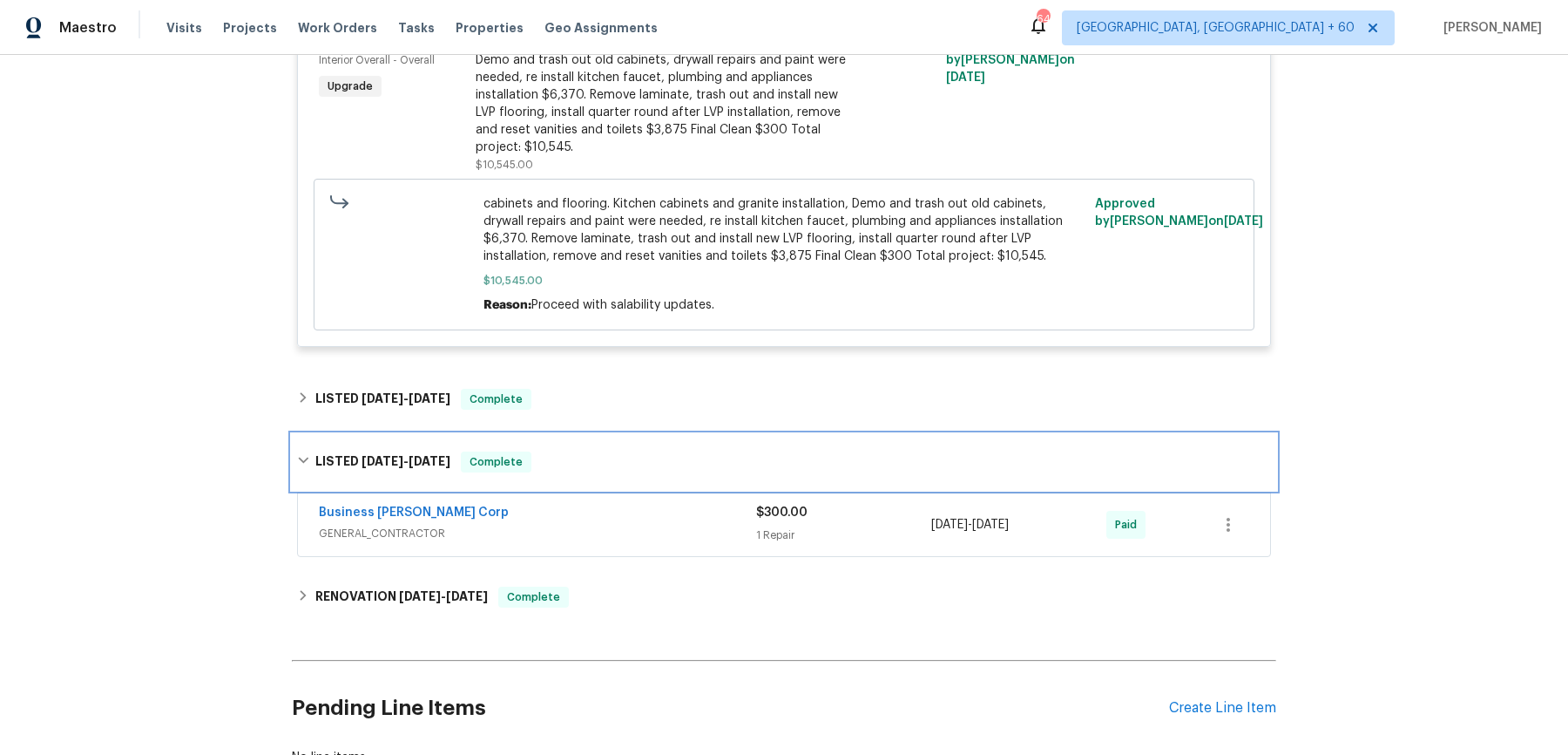
click at [620, 490] on div "LISTED 9/30/24 - 10/4/24 Complete" at bounding box center [784, 462] width 984 height 56
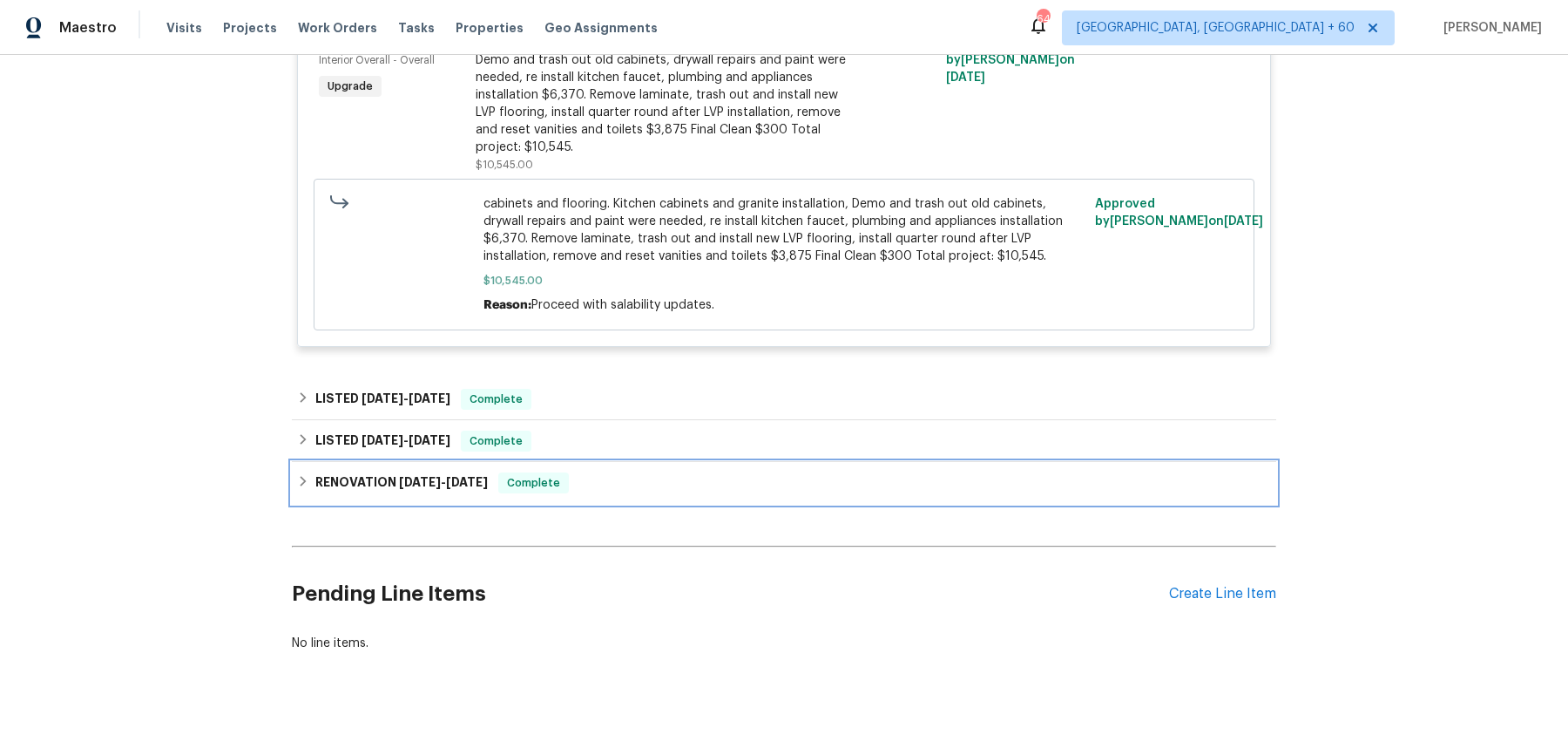
click at [618, 503] on div "RENOVATION 6/21/24 - 6/27/24 Complete" at bounding box center [784, 483] width 984 height 42
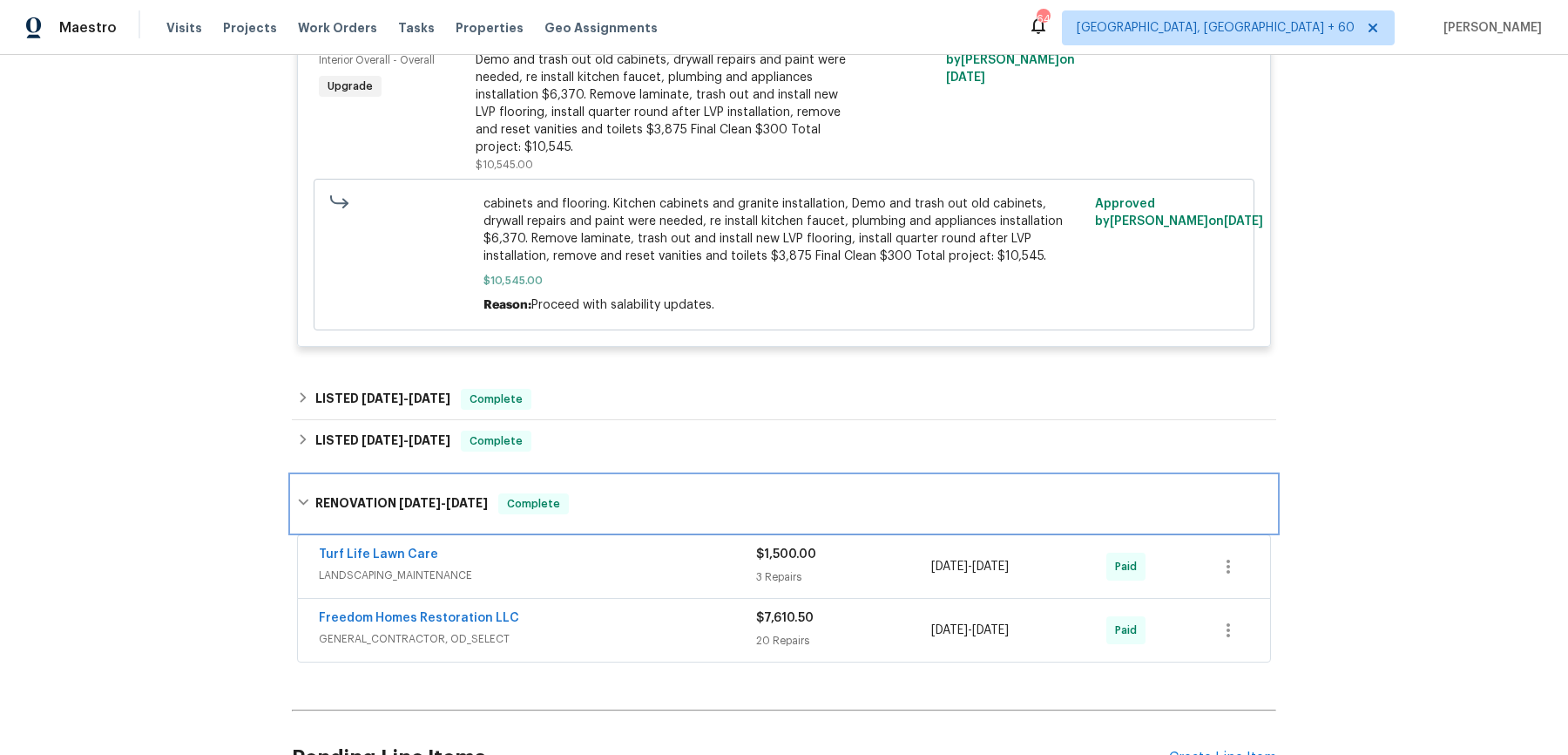
click at [615, 531] on div "RENOVATION 6/21/24 - 6/27/24 Complete" at bounding box center [784, 503] width 984 height 56
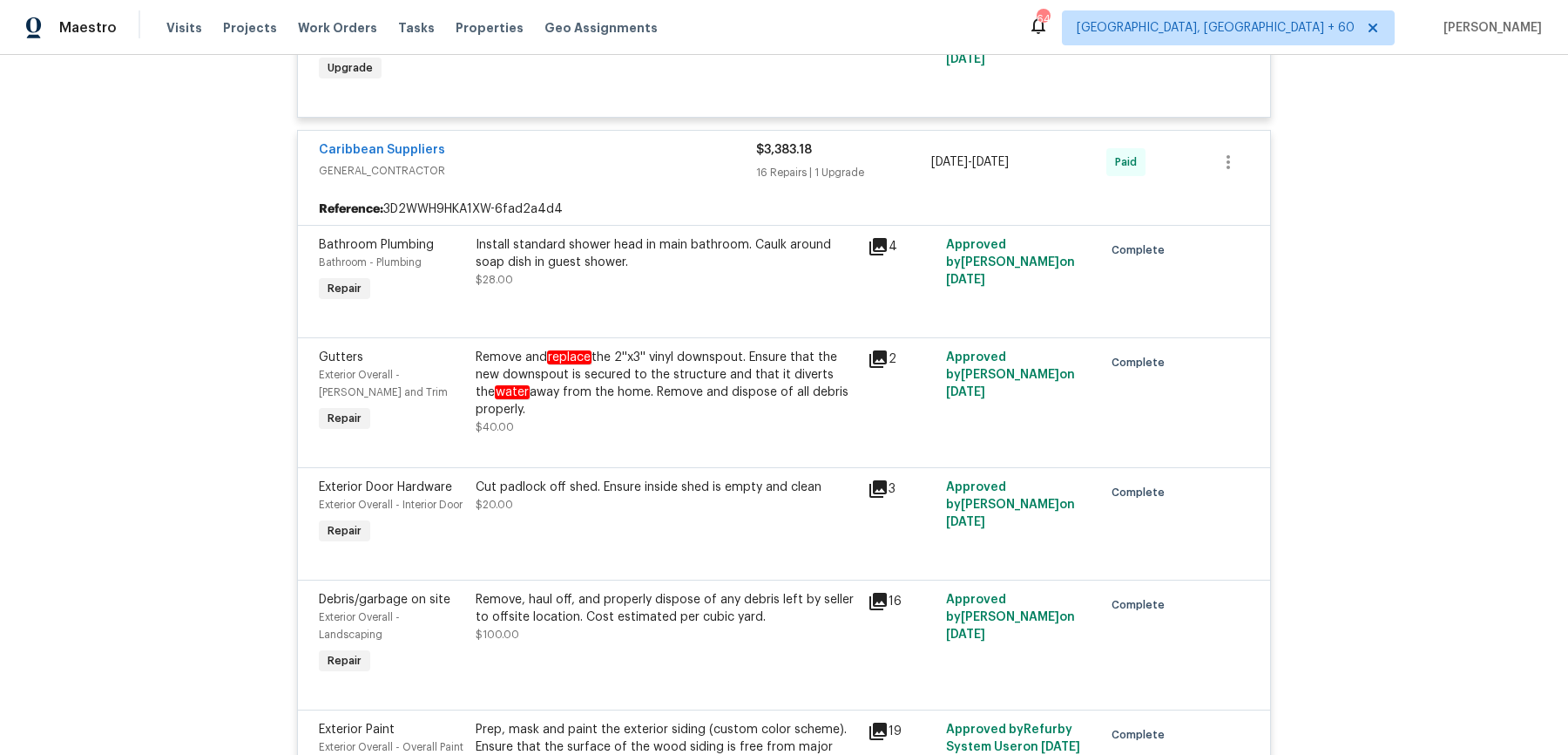
scroll to position [0, 0]
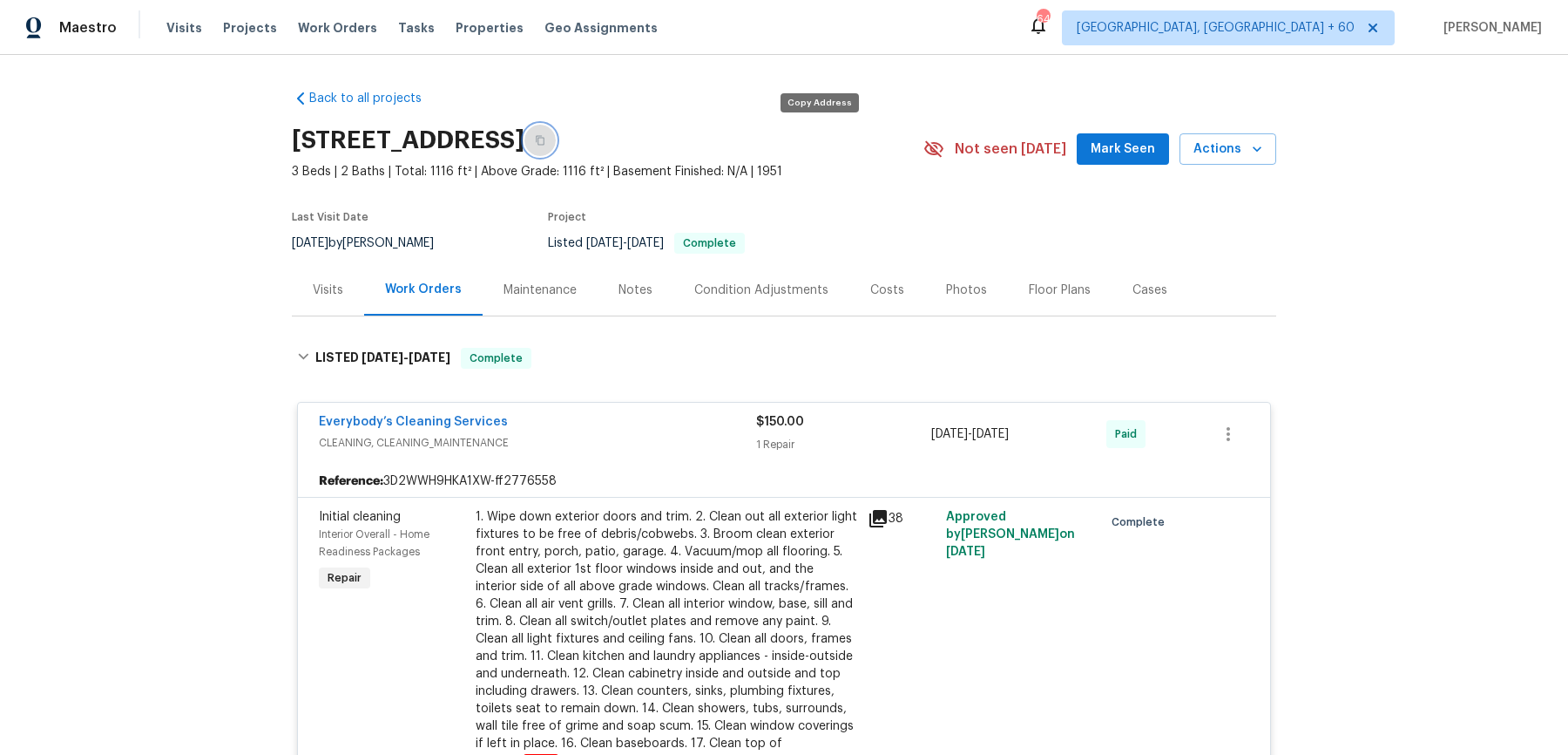
click at [556, 133] on button "button" at bounding box center [540, 140] width 32 height 32
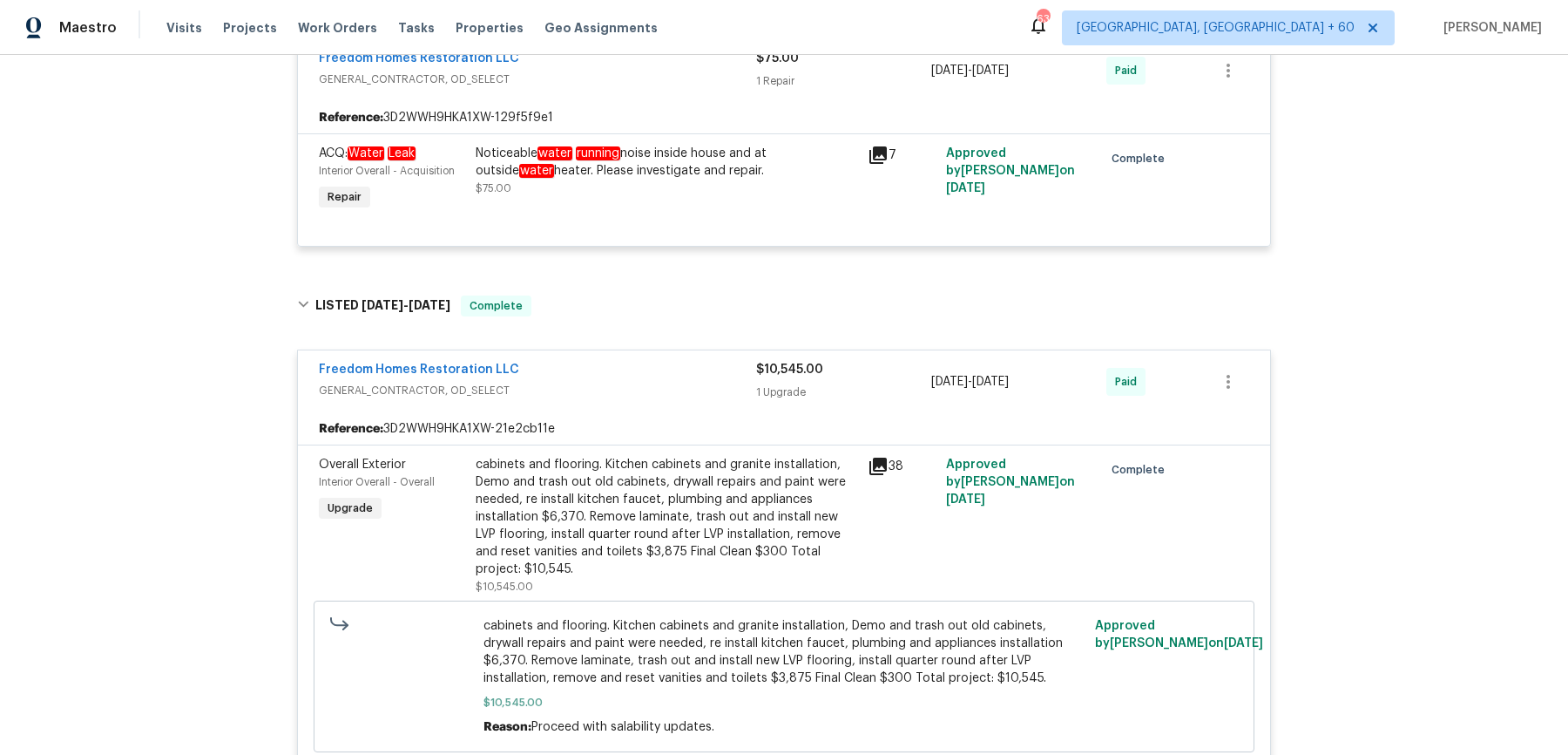
scroll to position [7836, 0]
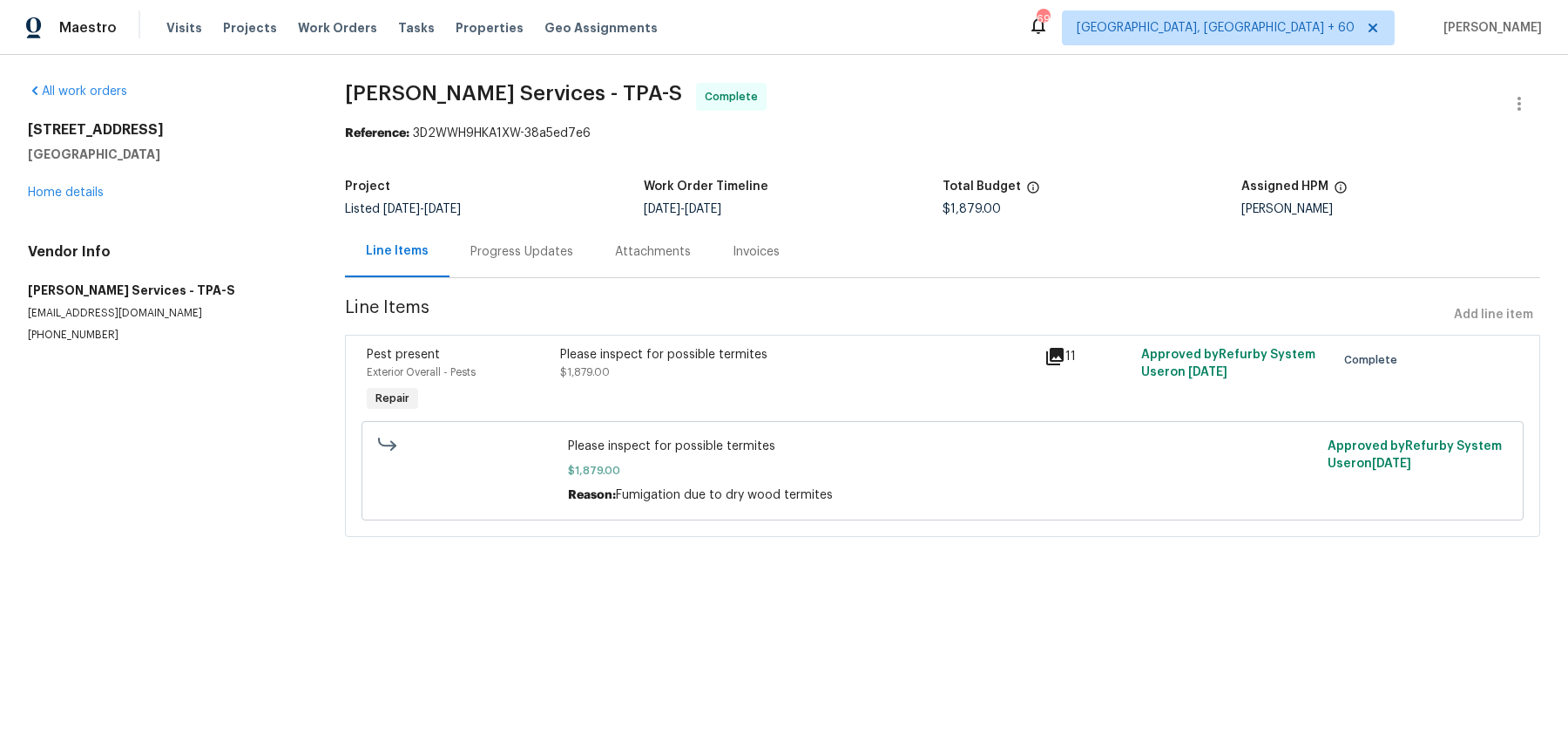
click at [531, 228] on div "Progress Updates" at bounding box center [521, 252] width 145 height 52
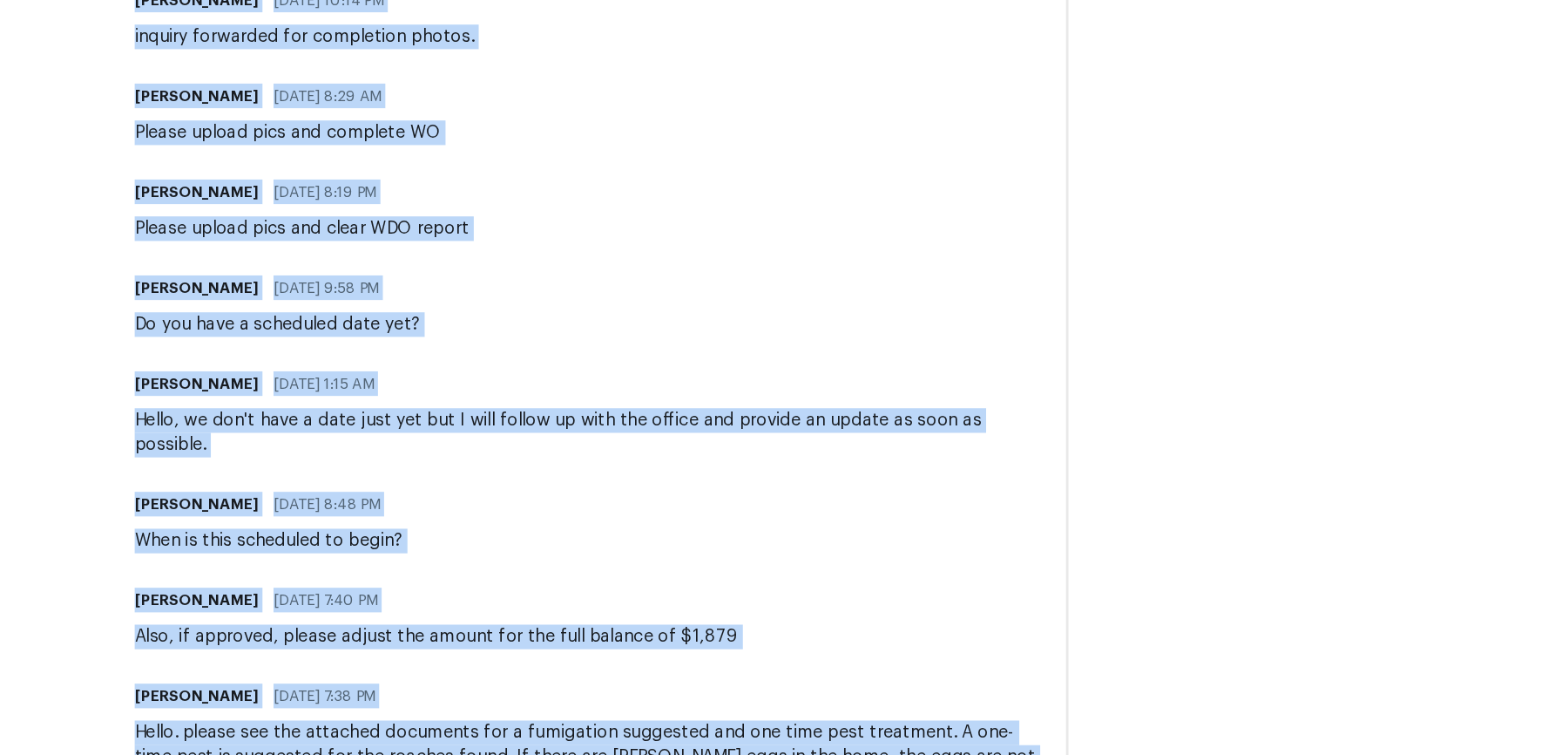
scroll to position [1084, 0]
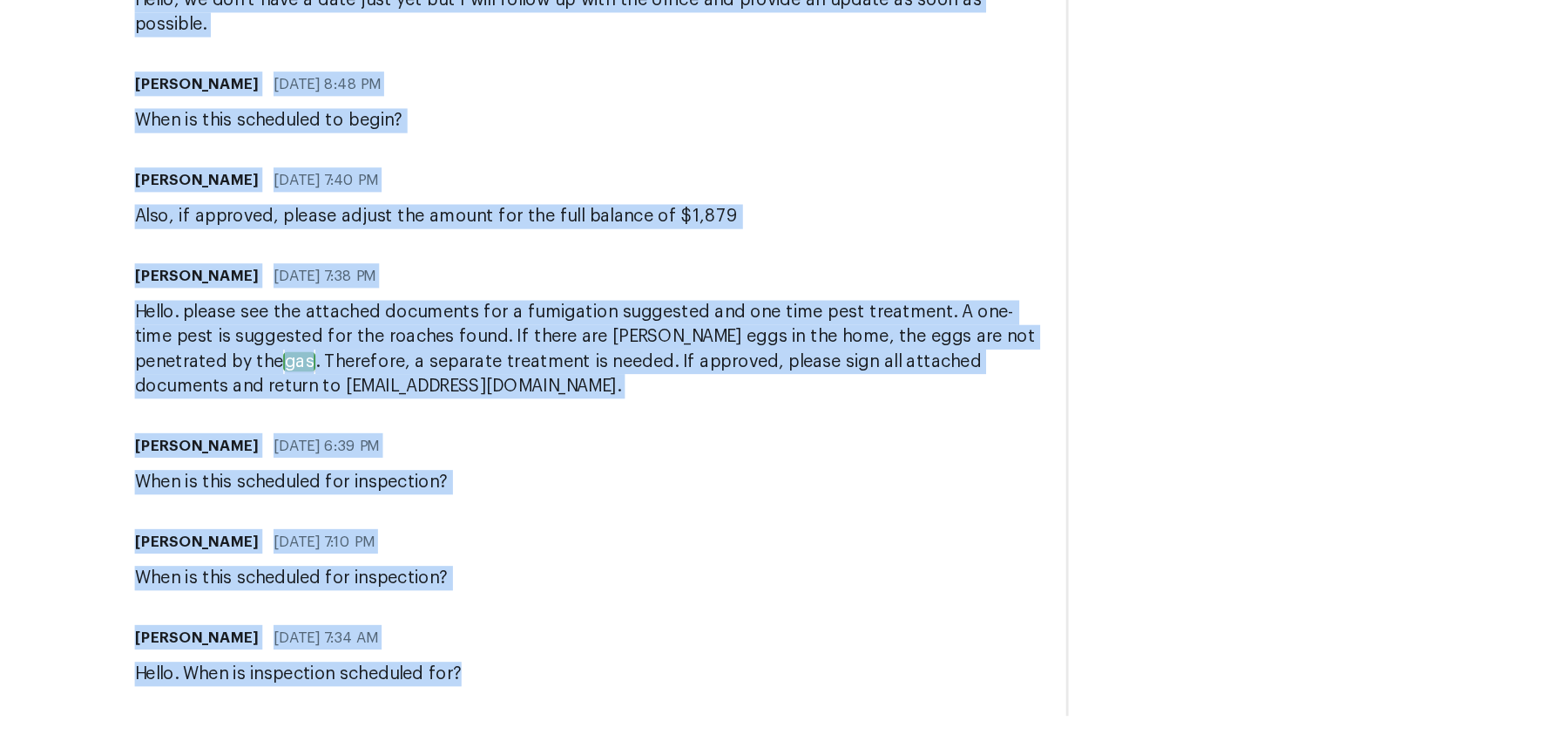
drag, startPoint x: 258, startPoint y: 274, endPoint x: 588, endPoint y: 705, distance: 542.8
copy div "Tishá Smith 09/19/2025 7:57 PM Response Requested WDO report uploaded. Please s…"
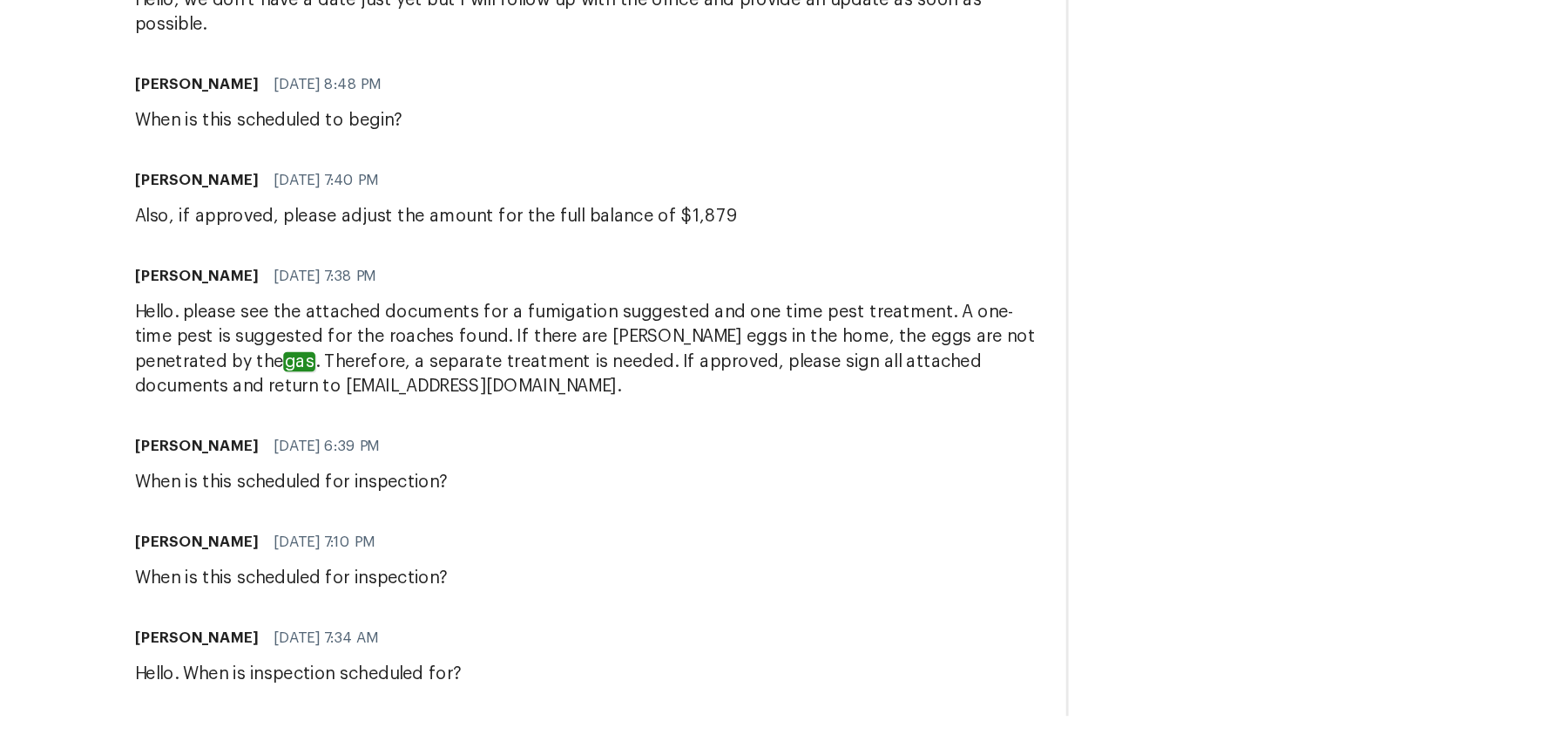
click at [956, 494] on div "On-site Worker Updates" at bounding box center [1220, 126] width 639 height 1203
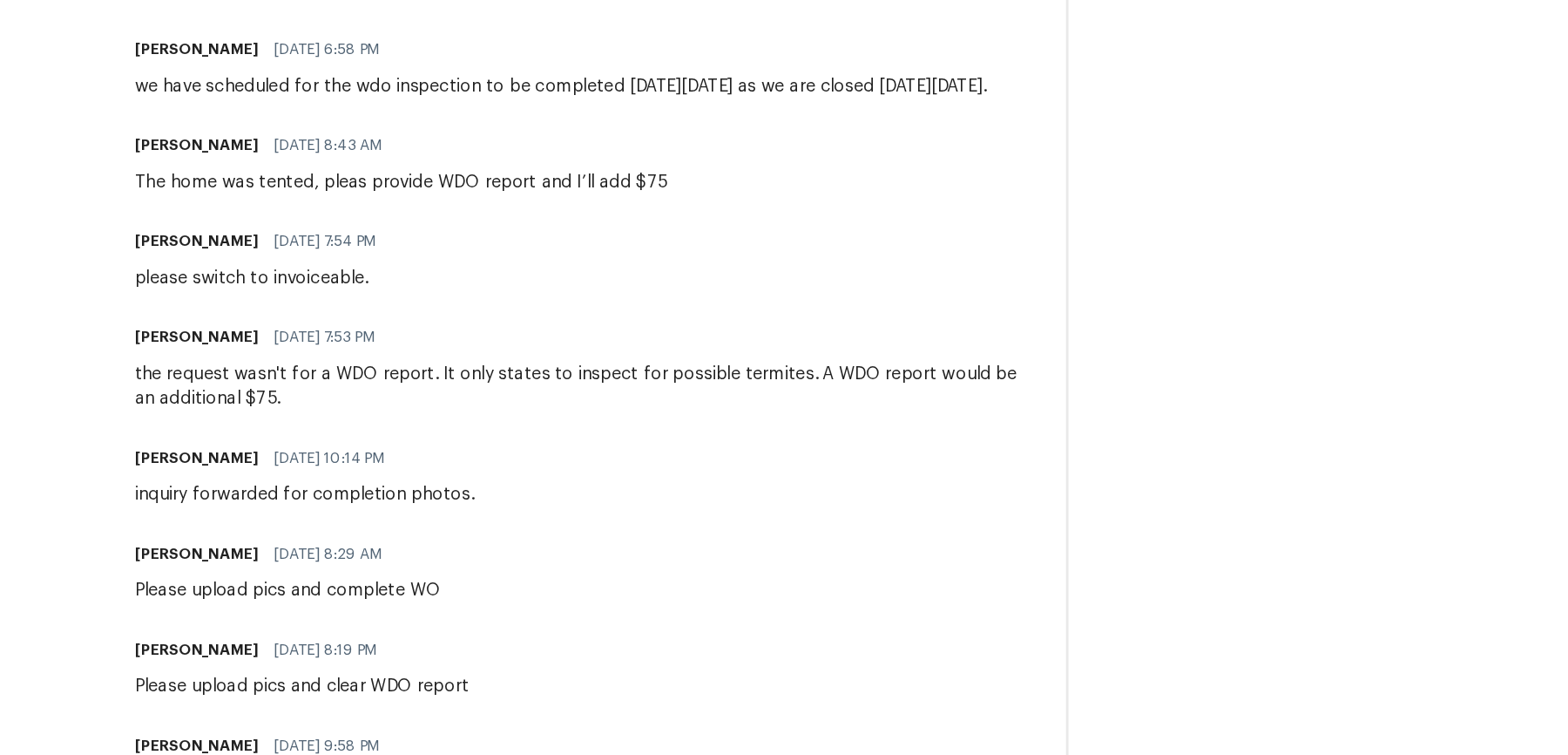
scroll to position [0, 0]
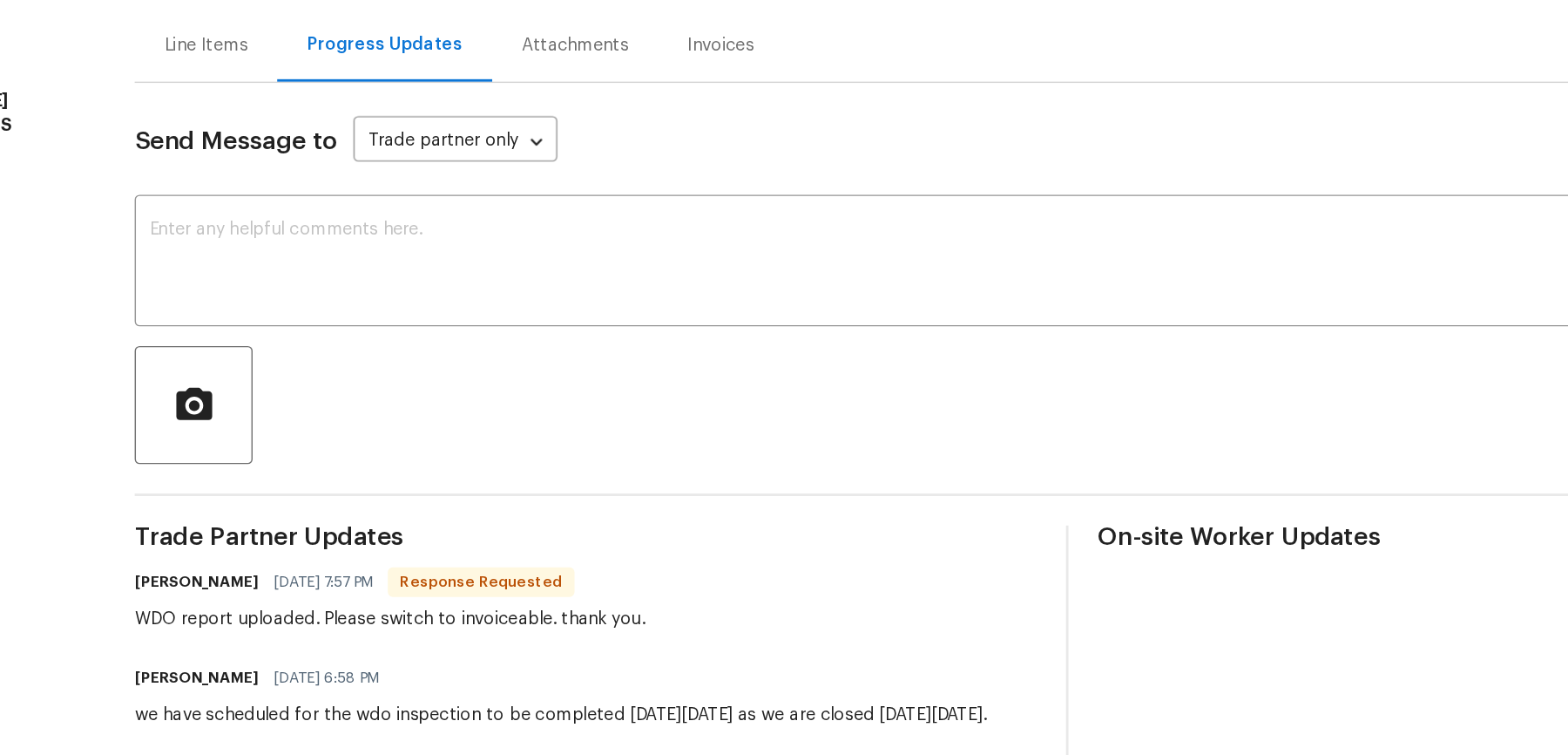
click at [567, 265] on div "Attachments" at bounding box center [530, 252] width 117 height 52
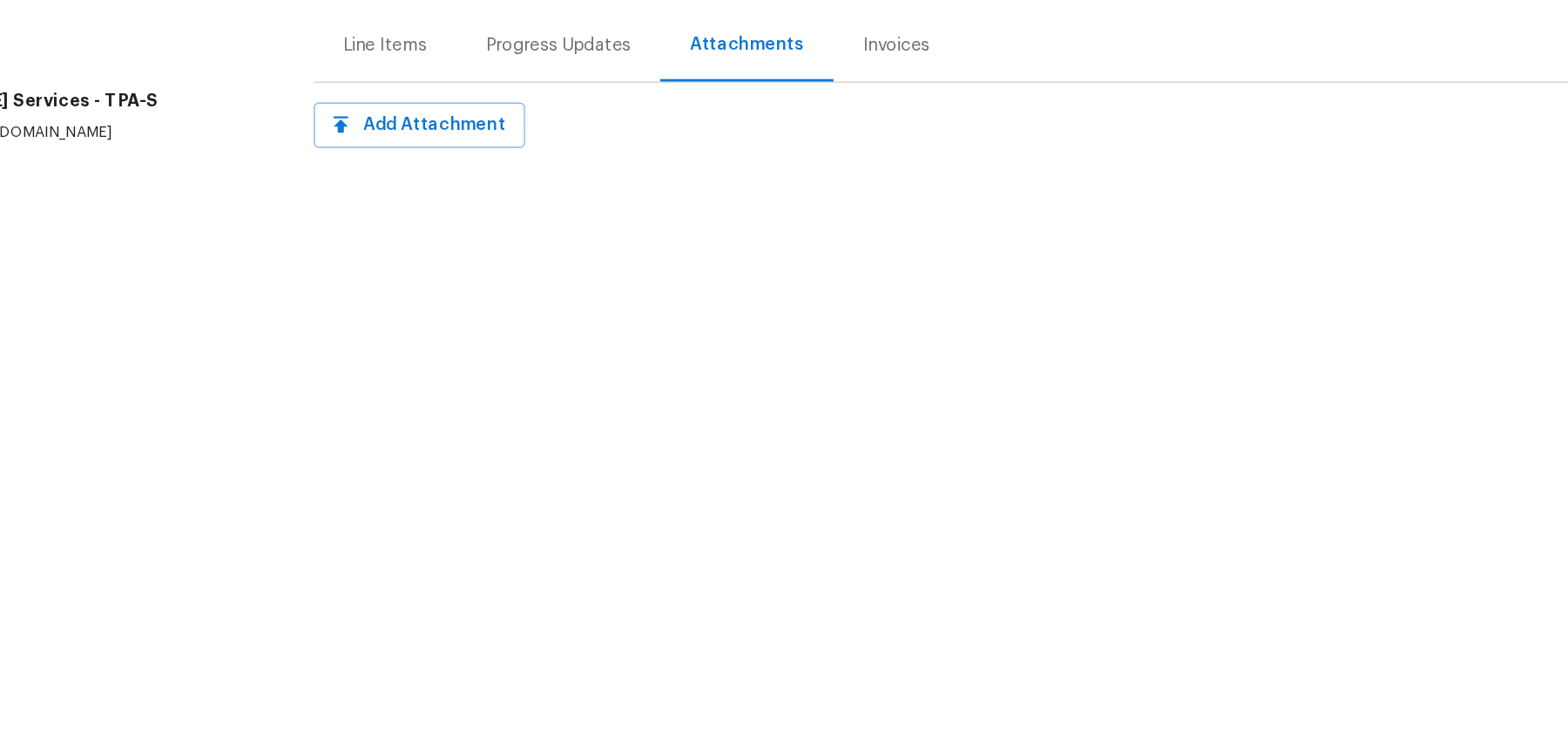
click at [734, 265] on div "Invoices" at bounding box center [758, 252] width 89 height 52
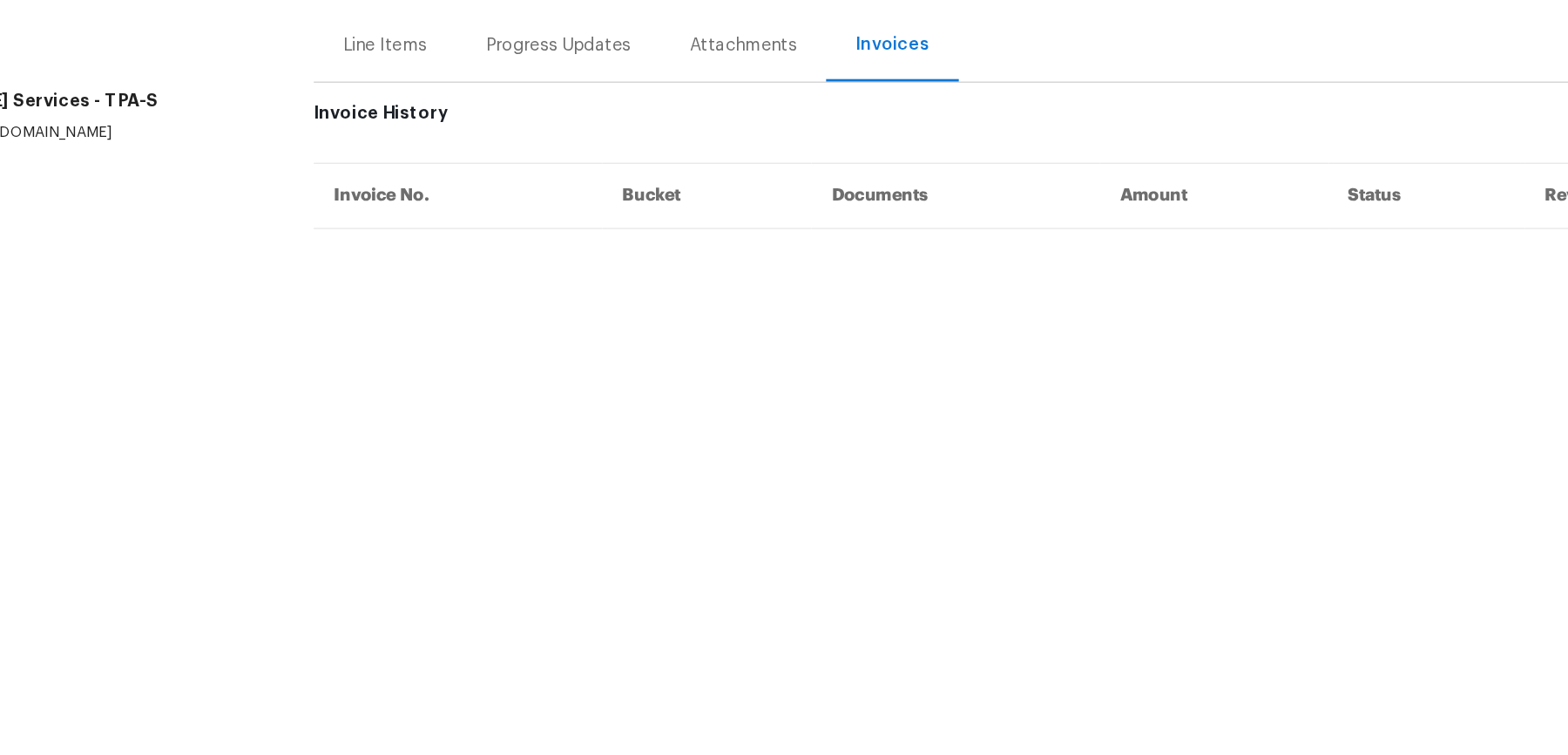
click at [425, 267] on div "Line Items" at bounding box center [395, 252] width 101 height 52
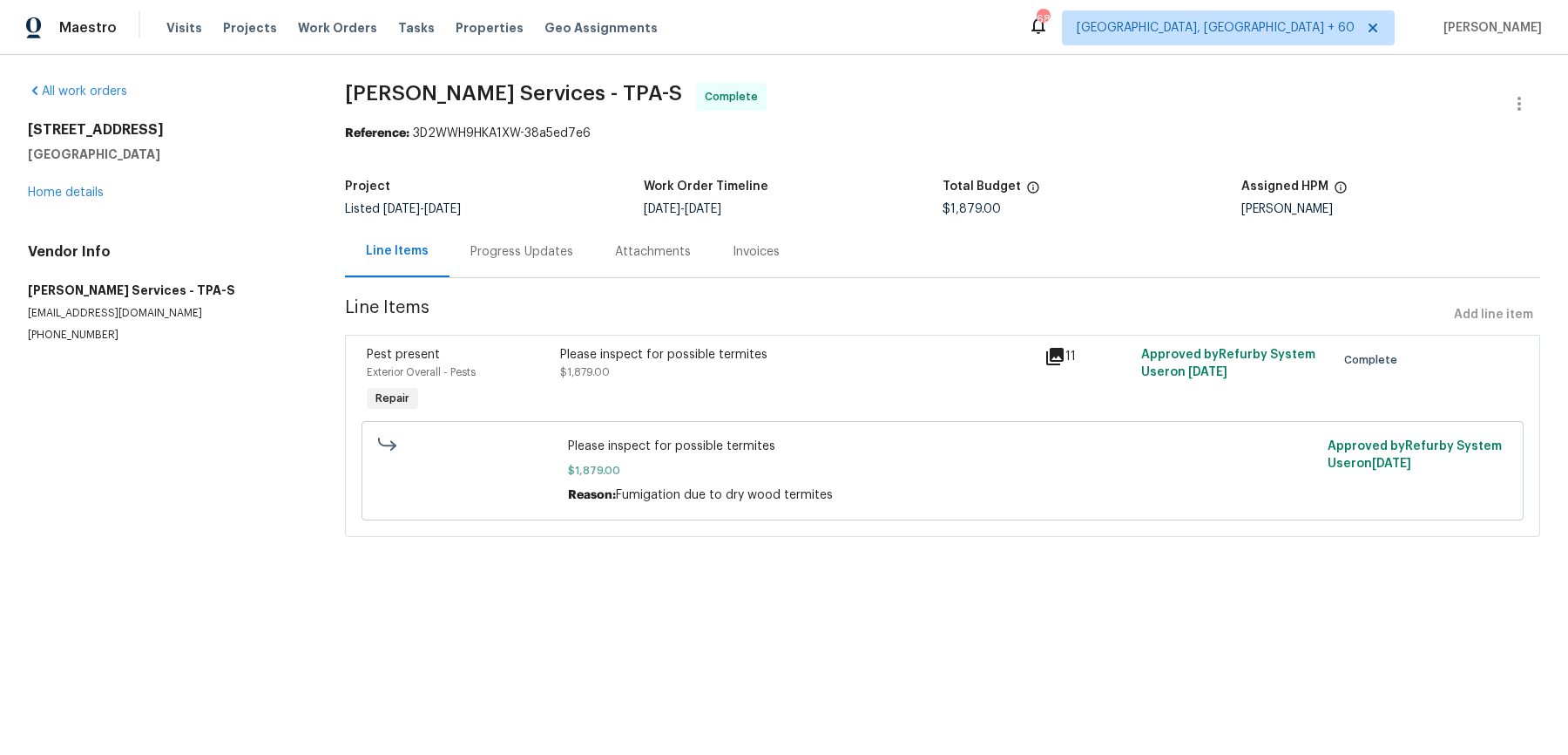
click at [514, 246] on div "Progress Updates" at bounding box center [521, 252] width 103 height 17
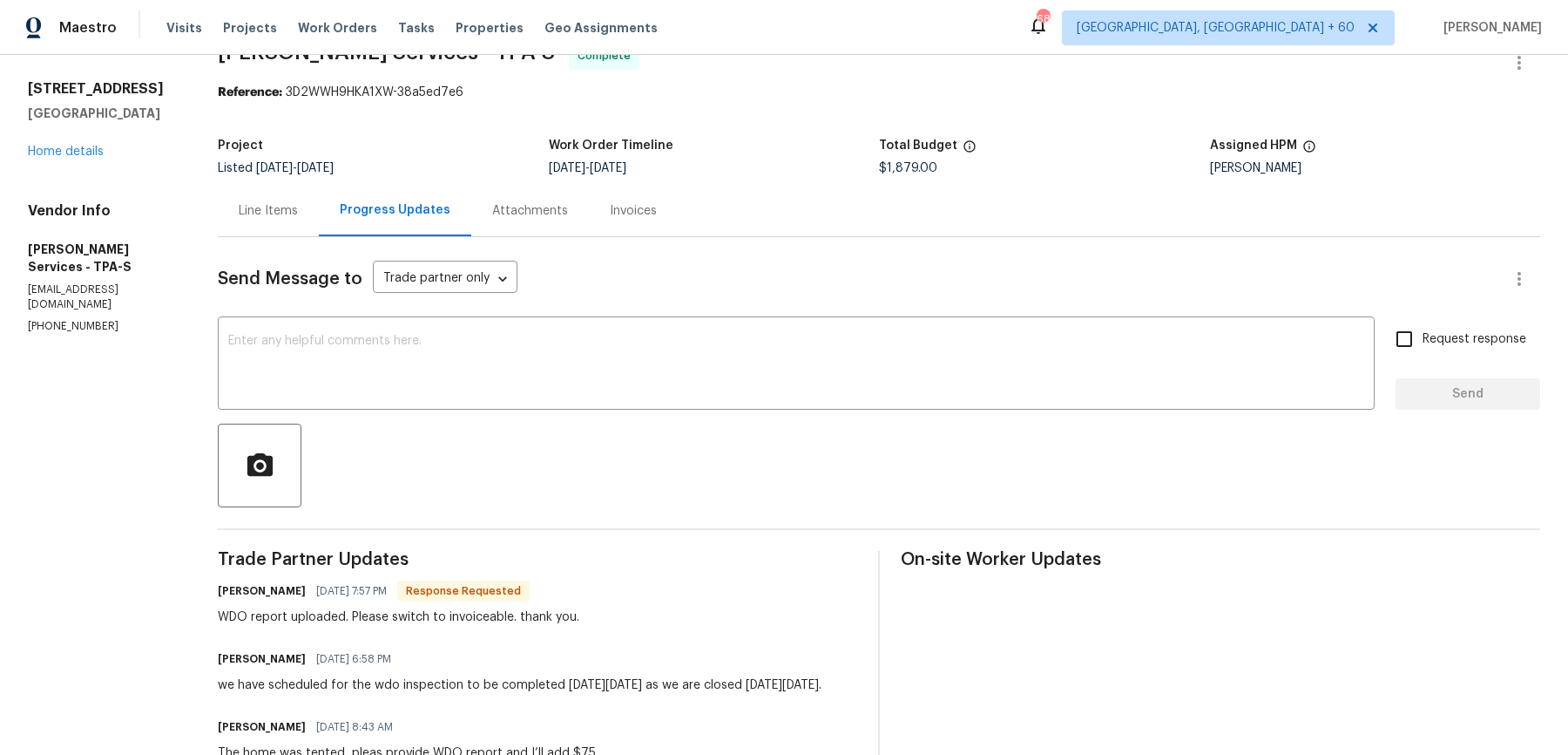
scroll to position [54, 0]
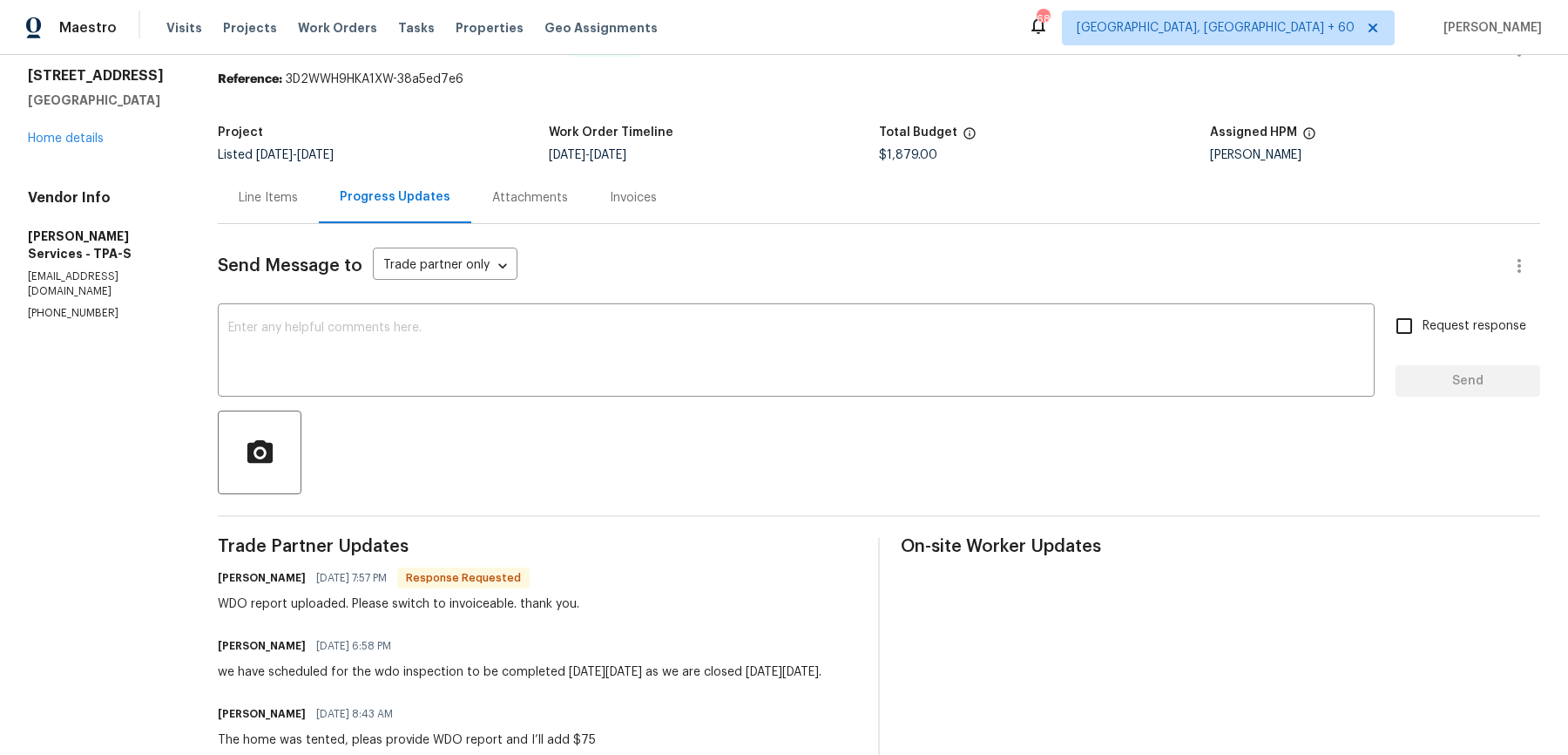
click at [319, 207] on div "Line Items" at bounding box center [268, 198] width 101 height 52
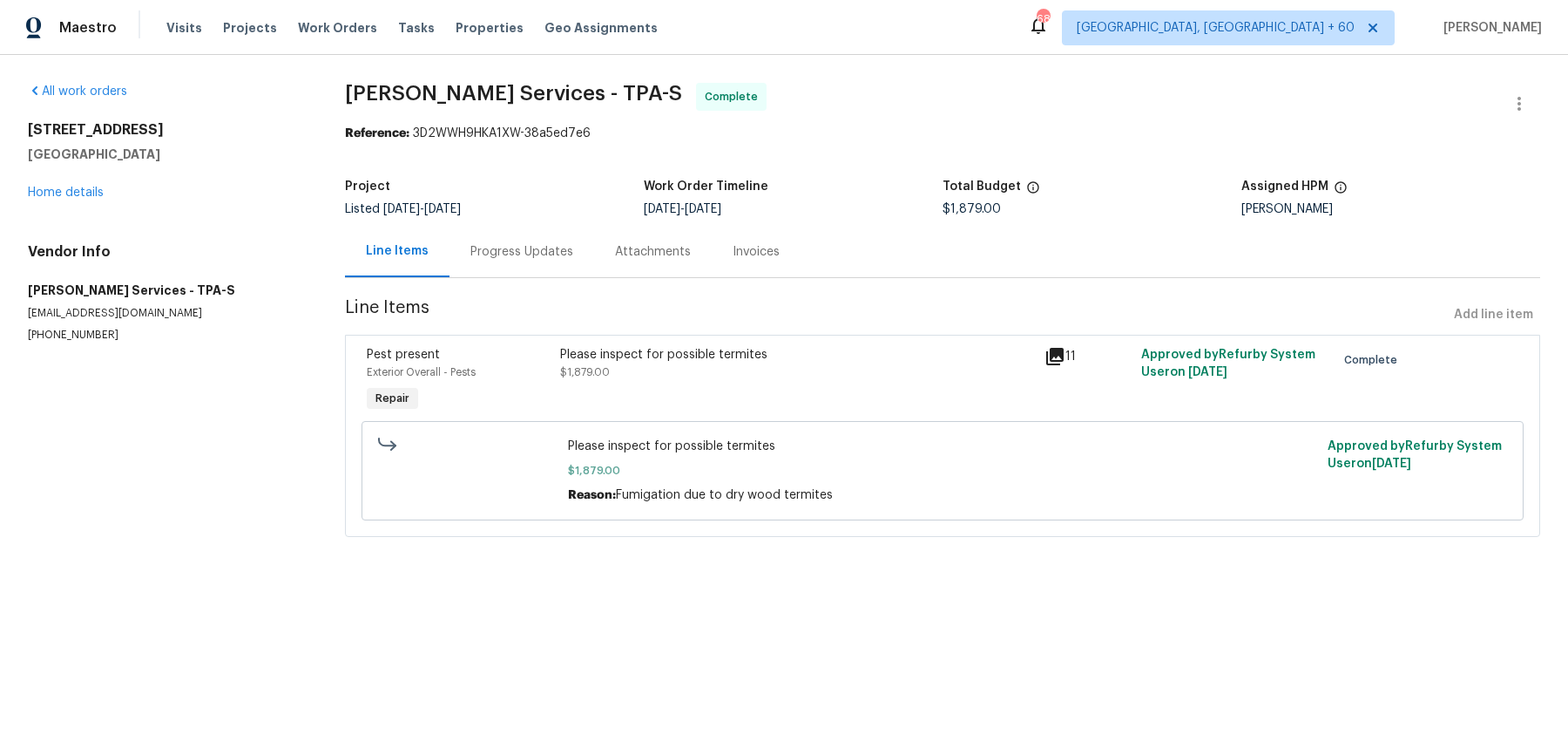
click at [513, 274] on div "Progress Updates" at bounding box center [521, 252] width 145 height 52
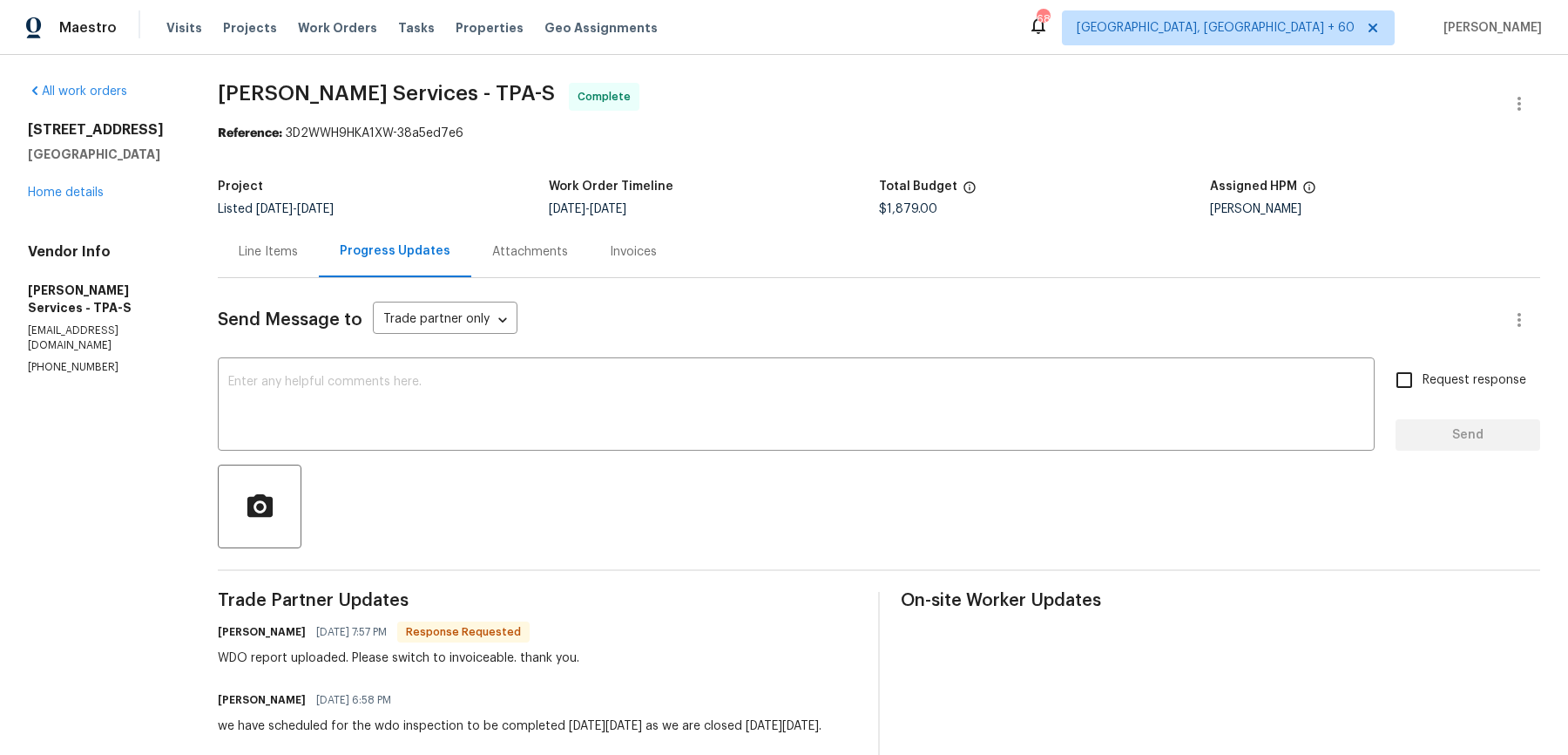
click at [317, 269] on div "Line Items" at bounding box center [268, 252] width 101 height 52
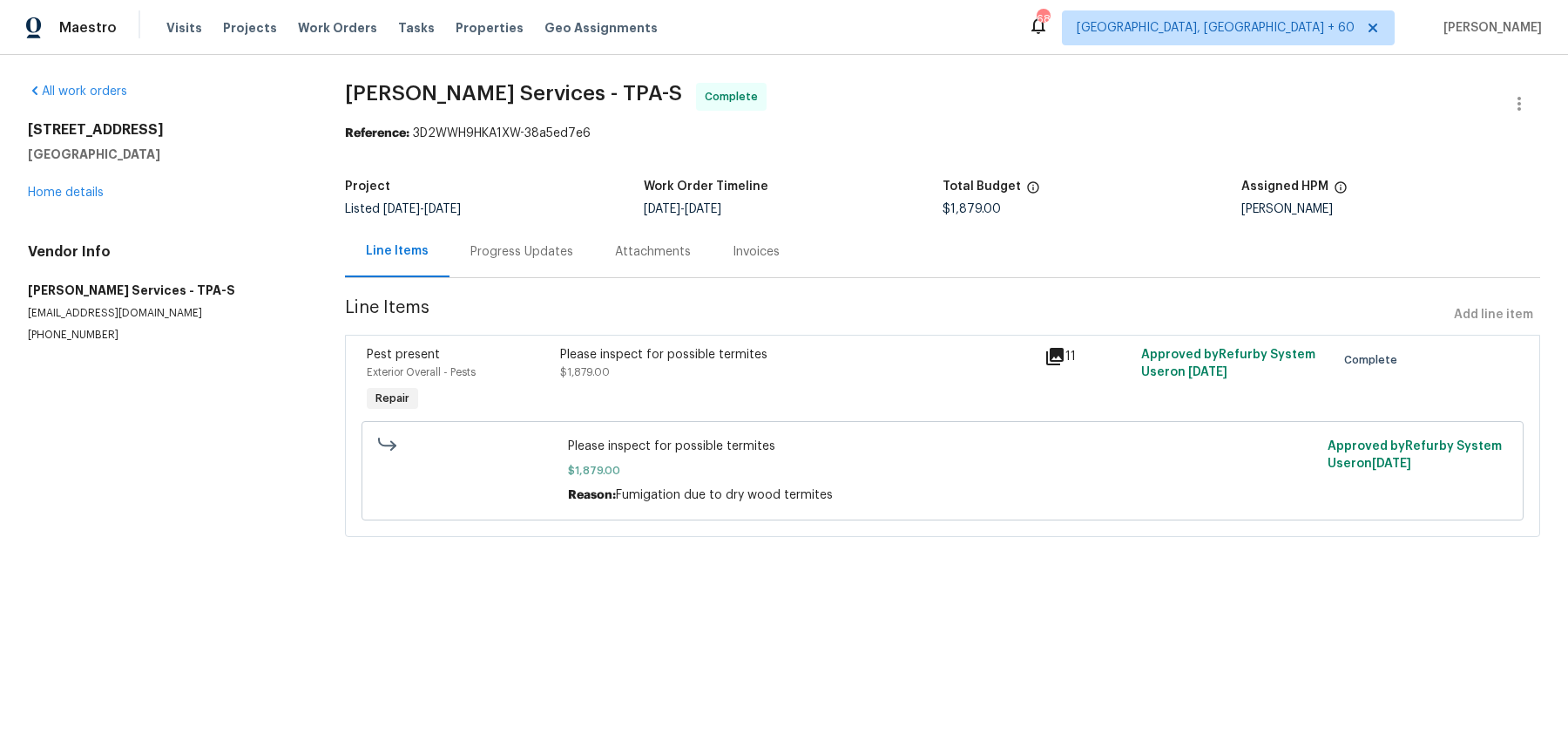
click at [448, 109] on span "Massey Services - TPA-S Complete" at bounding box center [921, 104] width 1153 height 42
copy span "Massey Services - TPA-S"
